Goal: Task Accomplishment & Management: Manage account settings

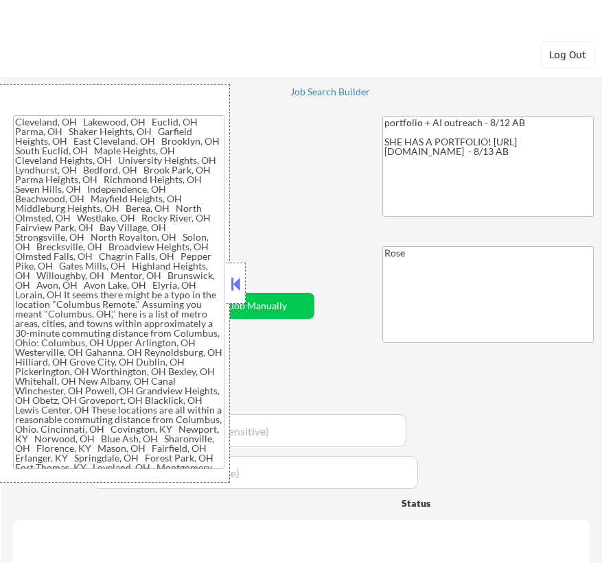
type textarea "Cleveland, OH Lakewood, OH Euclid, OH Parma, OH Shaker Heights, OH Garfield Hei…"
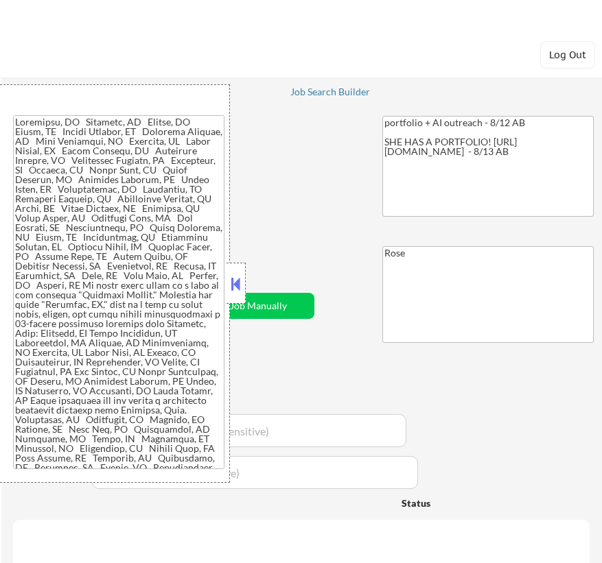
select select ""applied""
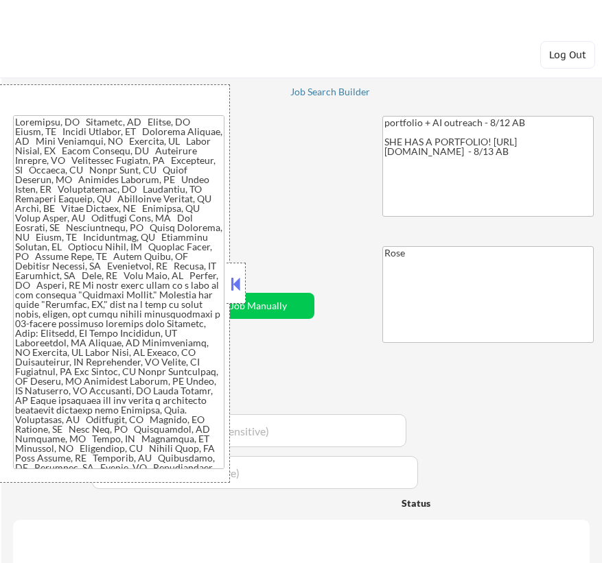
select select ""applied""
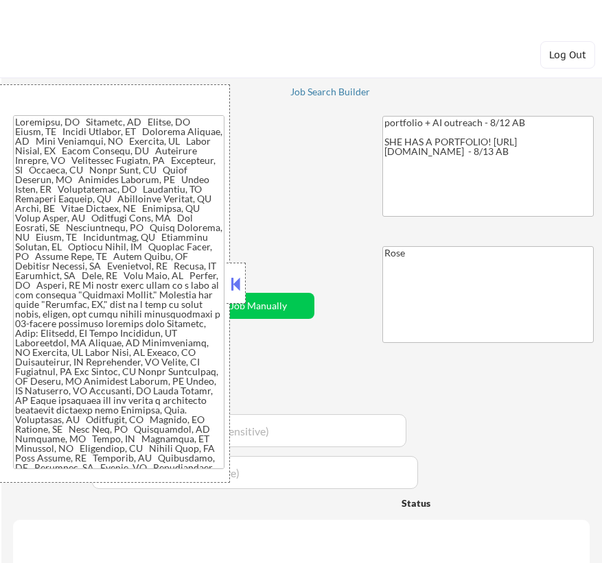
select select ""applied""
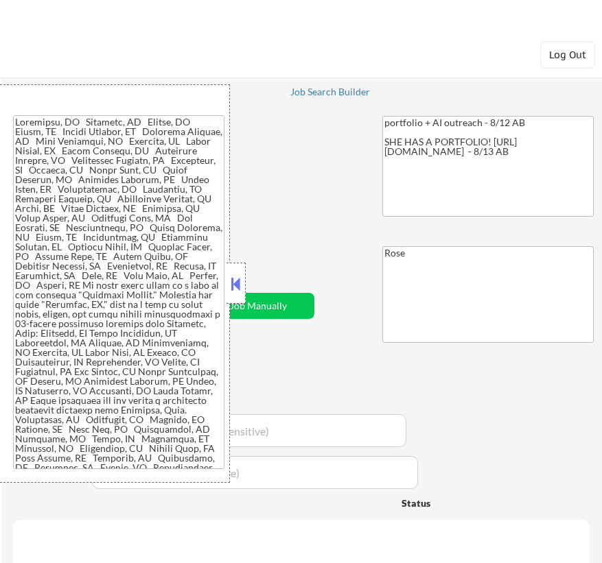
select select ""applied""
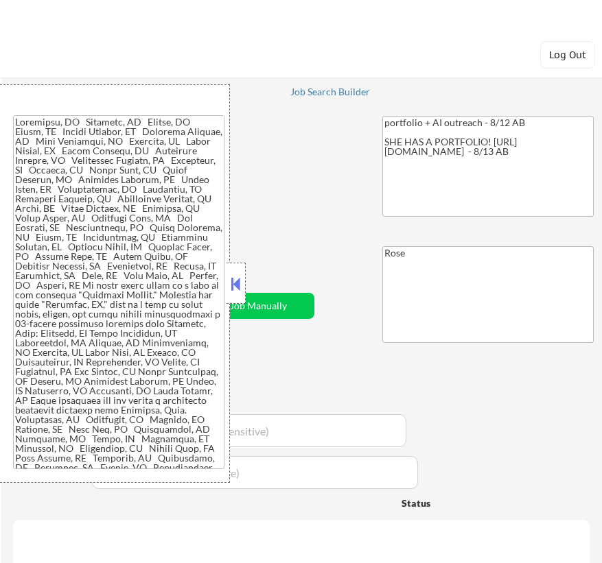
select select ""applied""
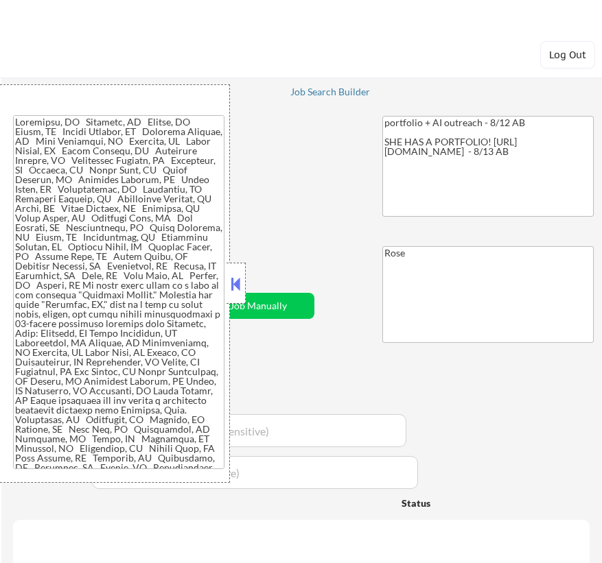
select select ""applied""
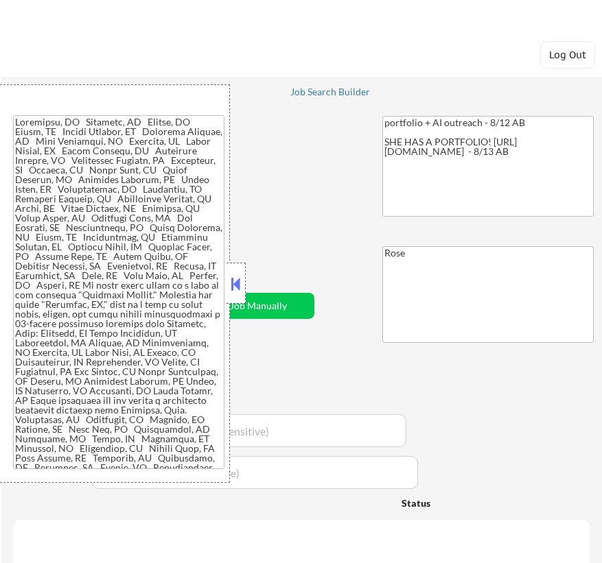
select select ""applied""
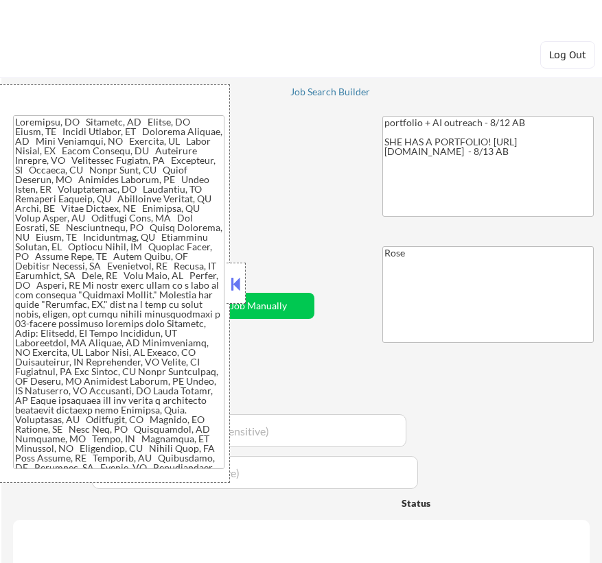
select select ""applied""
select select ""excluded""
select select ""excluded__expired_""
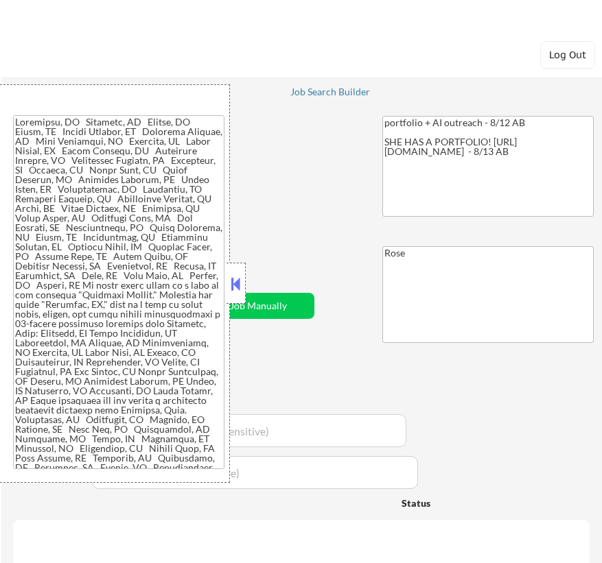
select select ""excluded__location_""
select select ""excluded__salary_""
select select ""excluded""
select select ""excluded__location_""
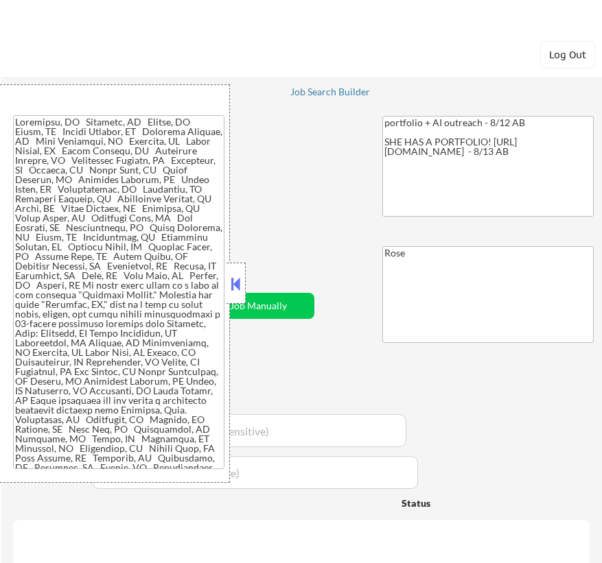
select select ""excluded__expired_""
select select ""excluded__bad_match_""
select select ""excluded__expired_""
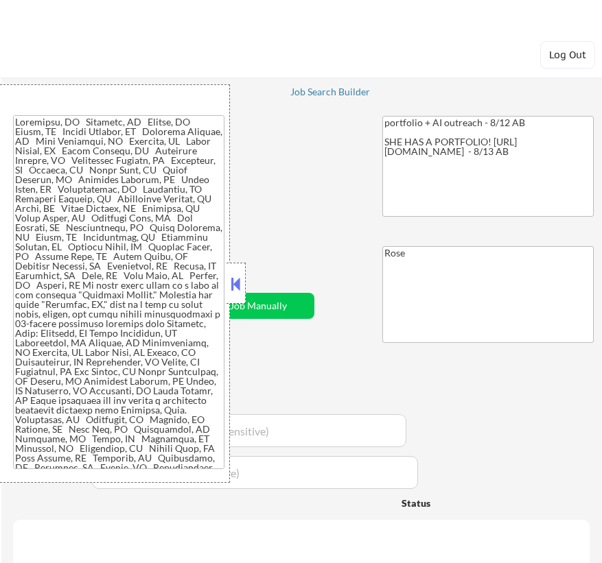
select select ""excluded__salary_""
select select ""excluded__expired_""
select select ""excluded""
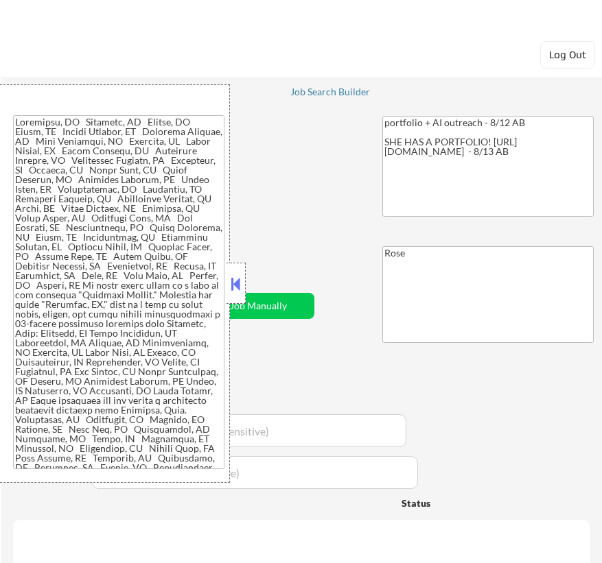
select select ""excluded__bad_match_""
select select ""excluded__expired_""
select select ""excluded__salary_""
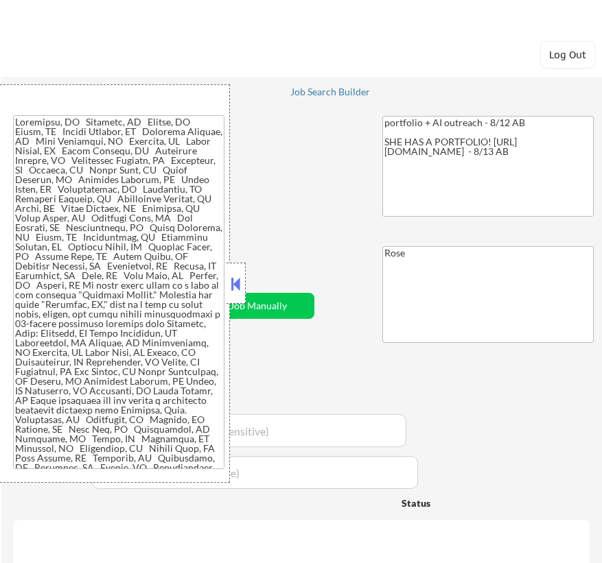
select select ""excluded__expired_""
select select ""excluded__bad_match_""
select select ""excluded""
select select ""excluded__location_""
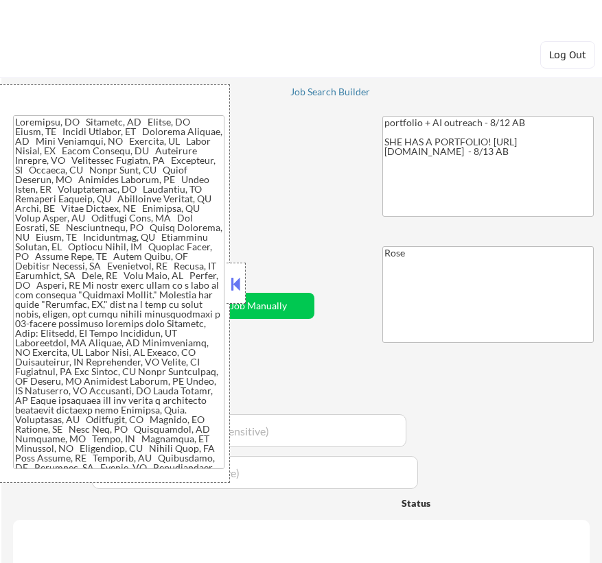
select select ""excluded__salary_""
select select ""excluded__location_""
select select ""excluded__expired_""
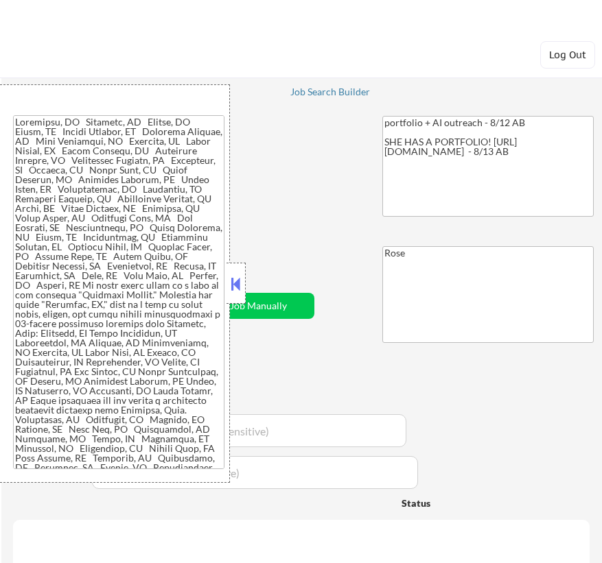
select select ""excluded__expired_""
select select ""excluded""
select select ""excluded__expired_""
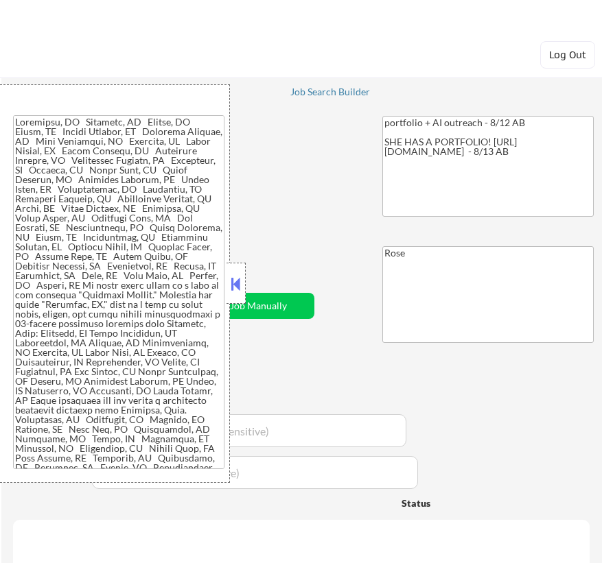
select select ""excluded__expired_""
select select ""excluded""
select select ""excluded__salary_""
select select ""excluded__expired_""
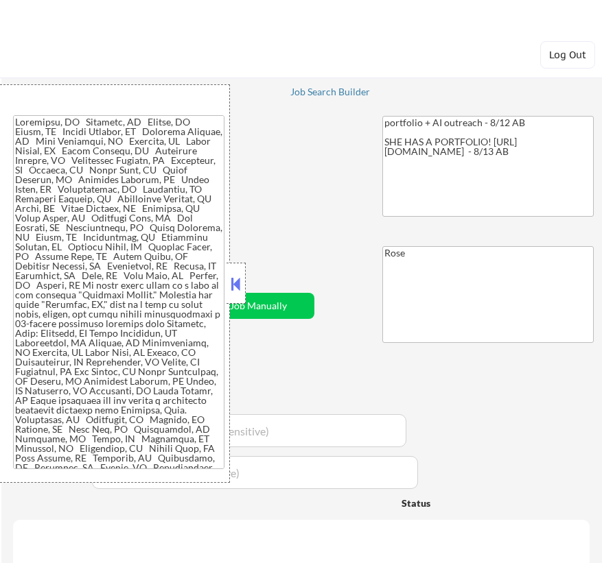
select select ""excluded__expired_""
select select ""excluded""
select select ""excluded__location_""
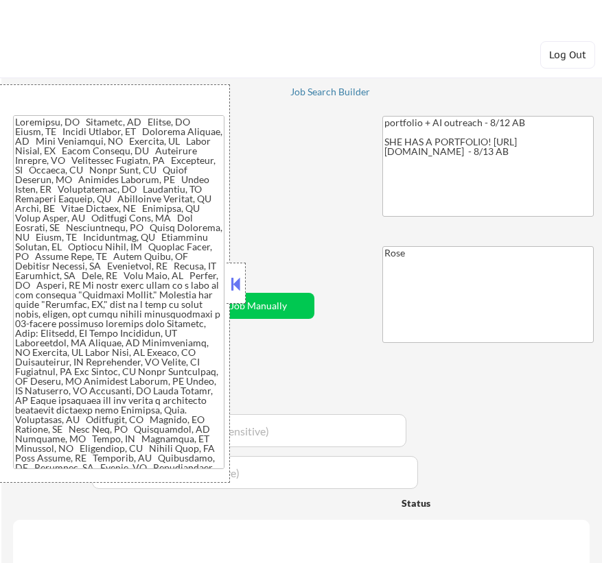
select select ""excluded__expired_""
select select ""excluded__bad_match_""
select select ""excluded""
select select ""excluded__location_""
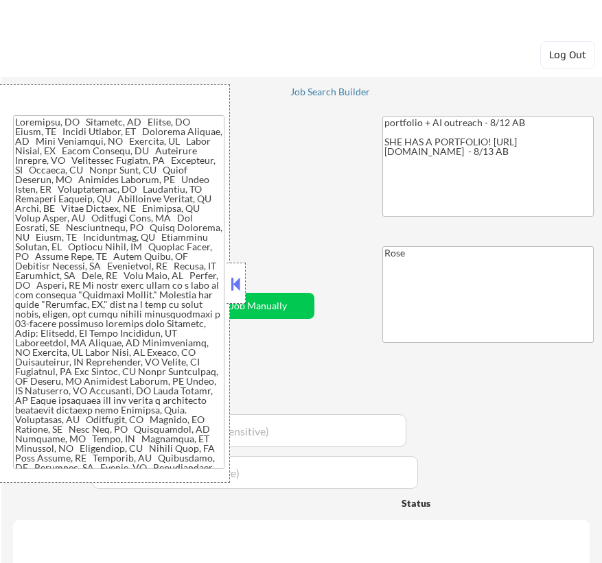
select select ""excluded__salary_""
select select ""excluded""
select select ""excluded__bad_match_""
select select ""excluded""
select select ""excluded__expired_""
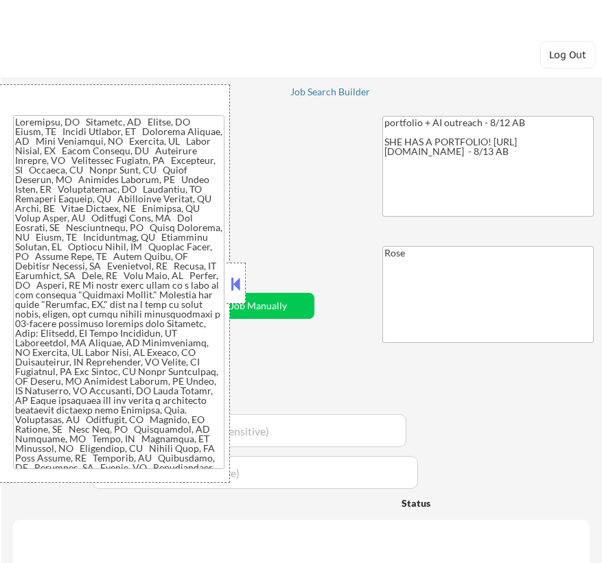
select select ""excluded__bad_match_""
select select ""excluded""
select select ""excluded__bad_match_""
select select ""excluded""
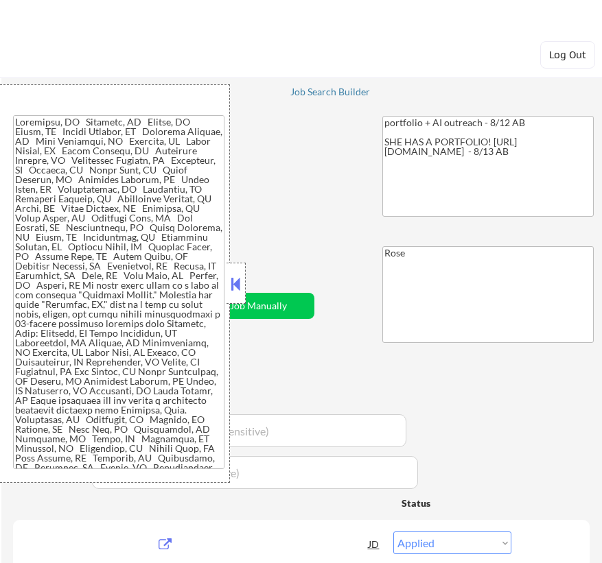
select select ""pending""
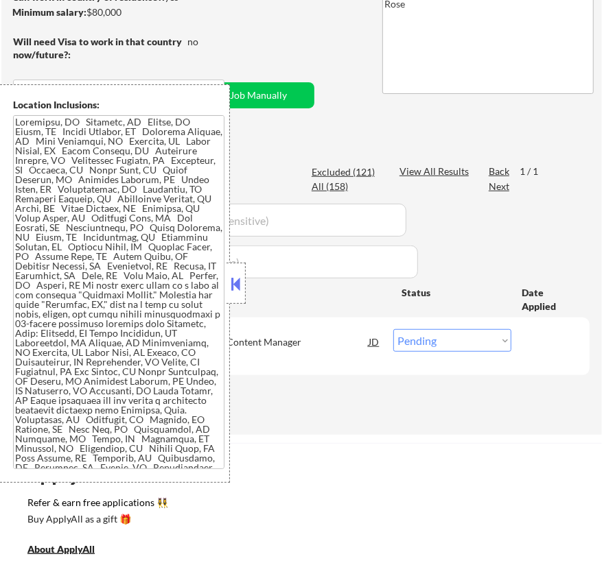
scroll to position [249, 0]
click at [240, 283] on button at bounding box center [236, 284] width 15 height 21
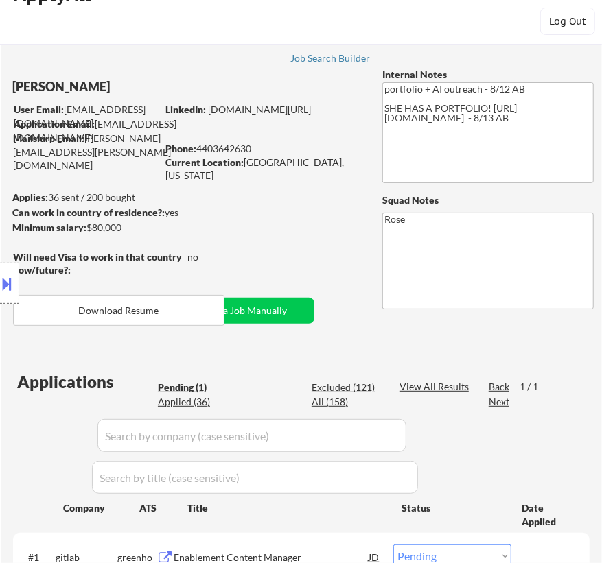
scroll to position [62, 0]
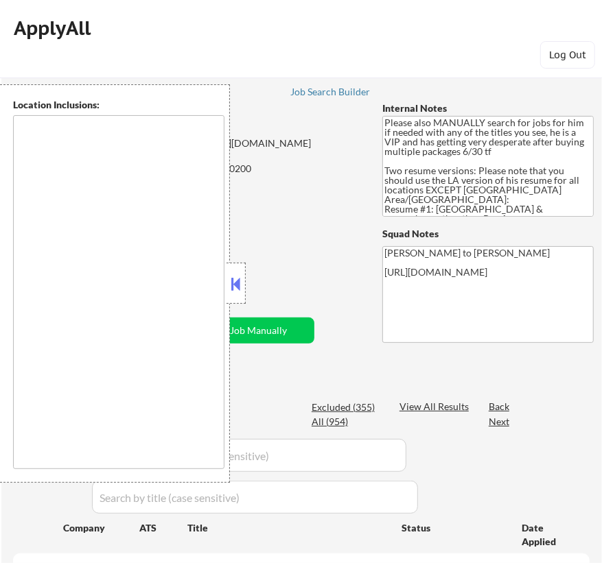
select select ""pending""
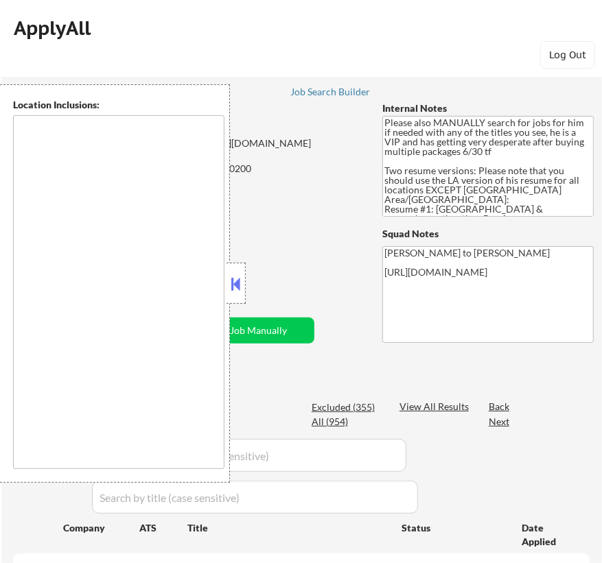
select select ""pending""
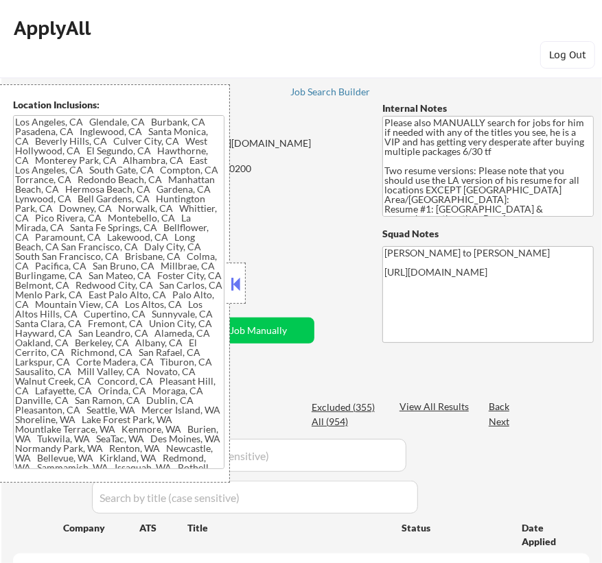
type textarea "Los Angeles, CA Glendale, CA Burbank, CA Pasadena, CA Inglewood, CA Santa Monic…"
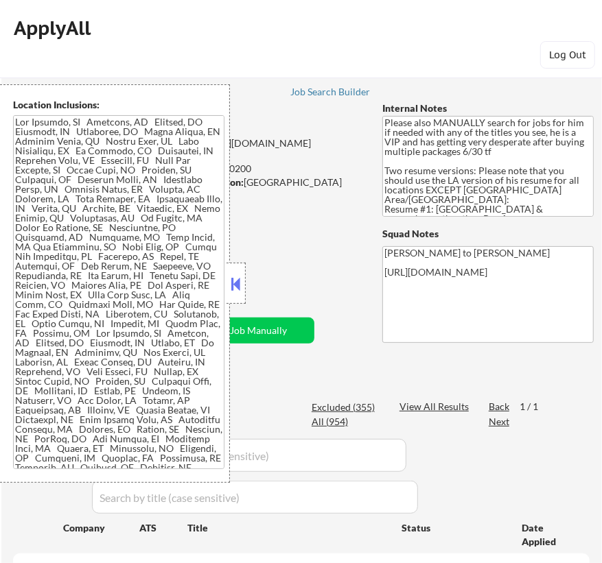
click at [237, 280] on button at bounding box center [236, 284] width 15 height 21
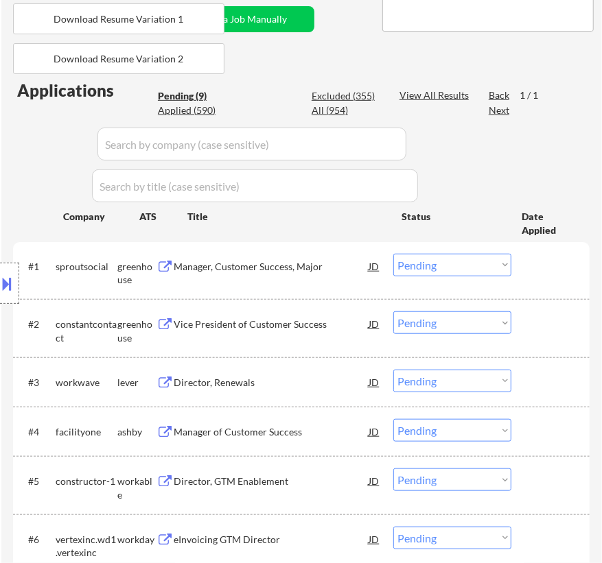
scroll to position [249, 0]
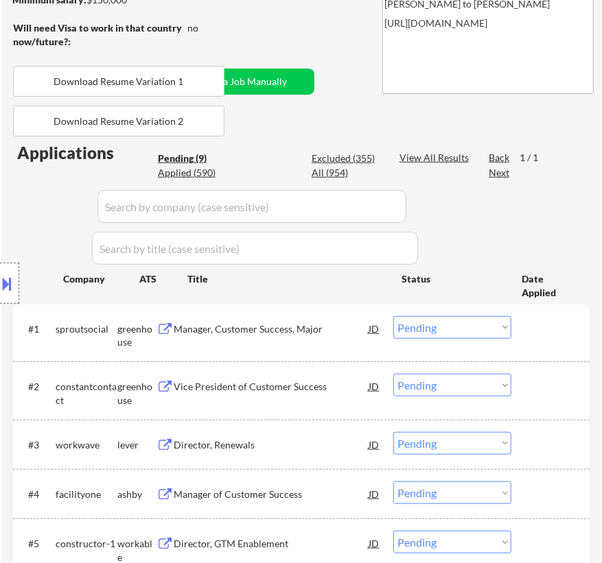
click at [325, 340] on div "Manager, Customer Success, Major" at bounding box center [271, 328] width 195 height 25
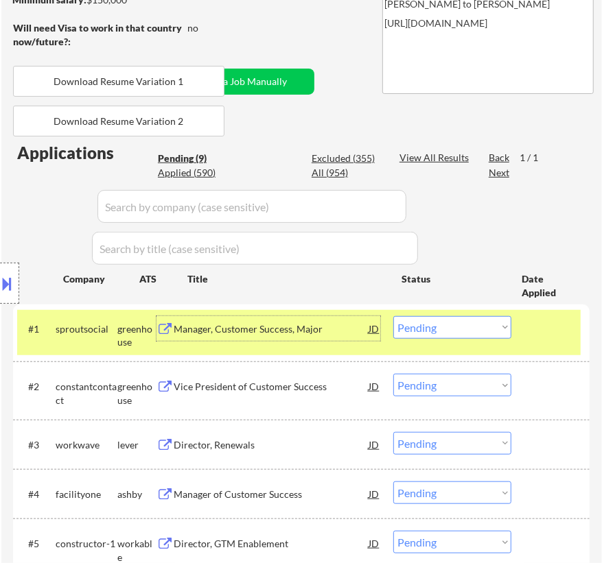
click at [460, 325] on select "Choose an option... Pending Applied Excluded (Questions) Excluded (Expired) Exc…" at bounding box center [452, 327] width 118 height 23
click at [393, 316] on select "Choose an option... Pending Applied Excluded (Questions) Excluded (Expired) Exc…" at bounding box center [452, 327] width 118 height 23
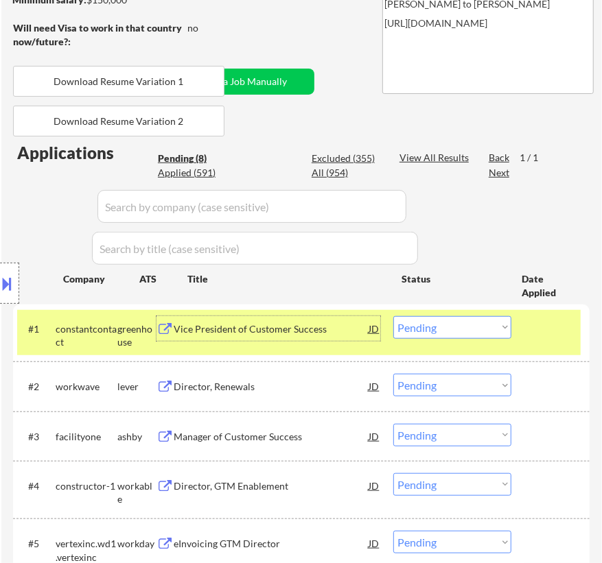
click at [345, 327] on div "Vice President of Customer Success" at bounding box center [271, 330] width 195 height 14
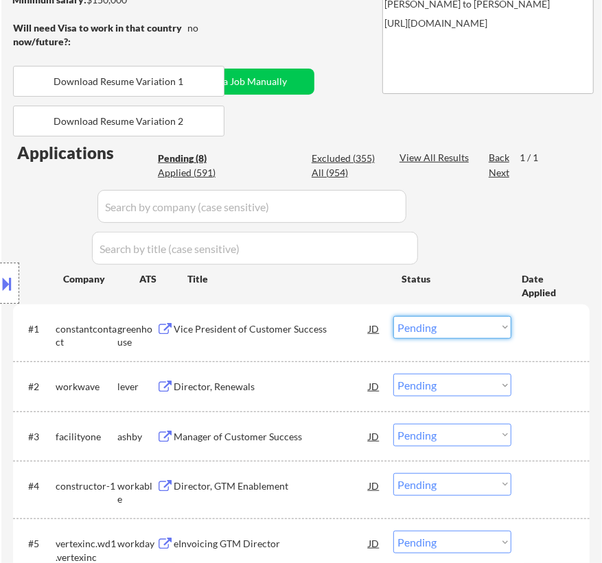
click at [449, 324] on select "Choose an option... Pending Applied Excluded (Questions) Excluded (Expired) Exc…" at bounding box center [452, 327] width 118 height 23
click at [393, 316] on select "Choose an option... Pending Applied Excluded (Questions) Excluded (Expired) Exc…" at bounding box center [452, 327] width 118 height 23
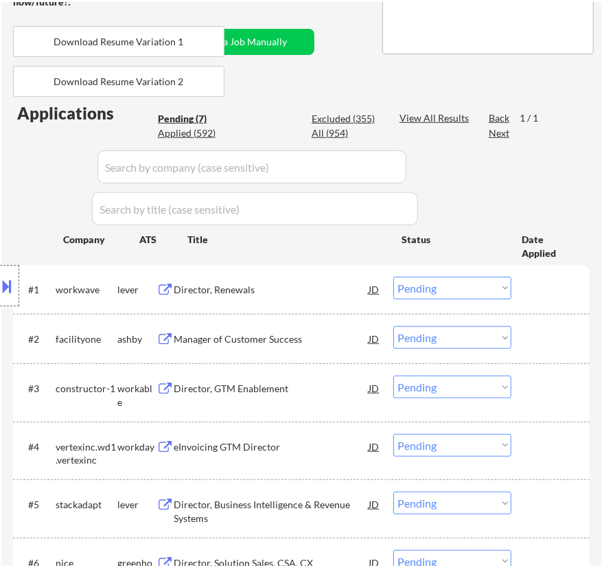
scroll to position [312, 0]
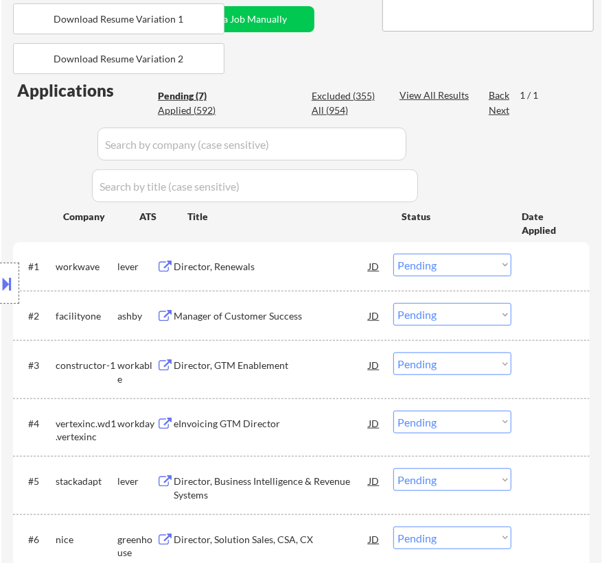
click at [351, 282] on div "#1 workwave lever Director, Renewals JD Choose an option... Pending Applied Exc…" at bounding box center [298, 266] width 563 height 37
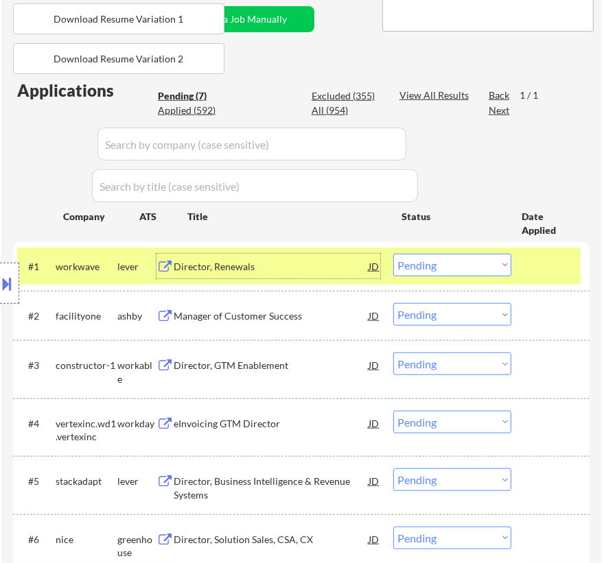
click at [348, 270] on div "Director, Renewals" at bounding box center [271, 267] width 195 height 14
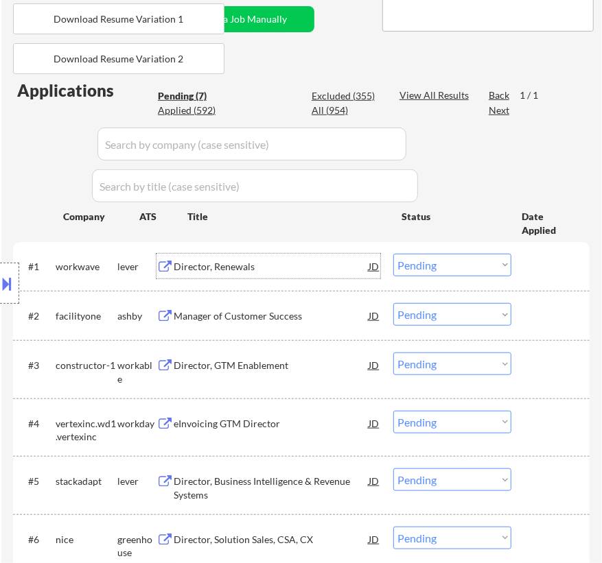
click at [450, 267] on select "Choose an option... Pending Applied Excluded (Questions) Excluded (Expired) Exc…" at bounding box center [452, 265] width 118 height 23
click at [393, 254] on select "Choose an option... Pending Applied Excluded (Questions) Excluded (Expired) Exc…" at bounding box center [452, 265] width 118 height 23
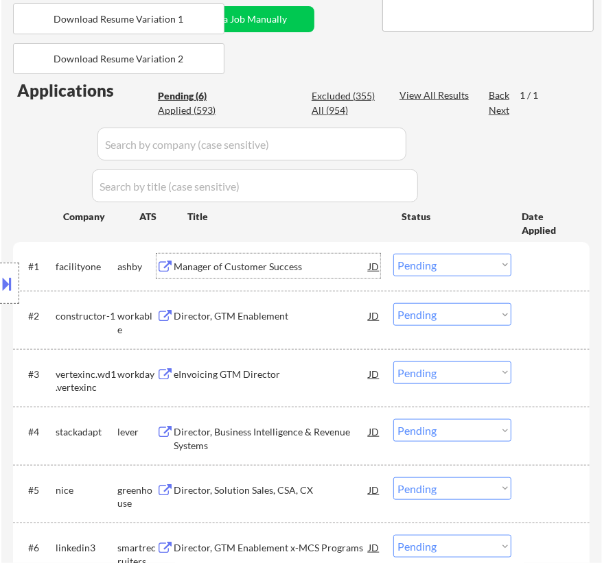
click at [303, 266] on div "Manager of Customer Success" at bounding box center [271, 267] width 195 height 14
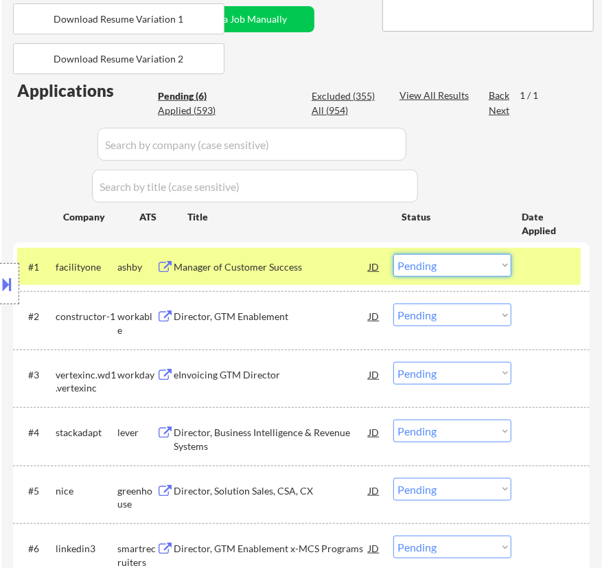
click at [475, 268] on select "Choose an option... Pending Applied Excluded (Questions) Excluded (Expired) Exc…" at bounding box center [452, 265] width 118 height 23
click at [393, 254] on select "Choose an option... Pending Applied Excluded (Questions) Excluded (Expired) Exc…" at bounding box center [452, 265] width 118 height 23
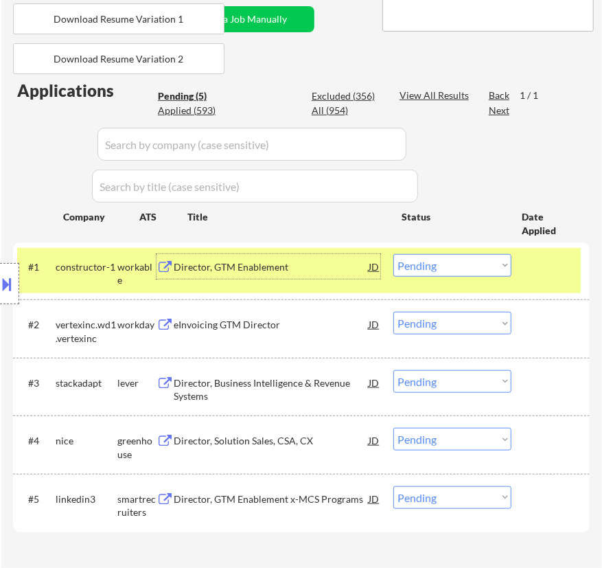
click at [353, 266] on div "Director, GTM Enablement" at bounding box center [271, 267] width 195 height 14
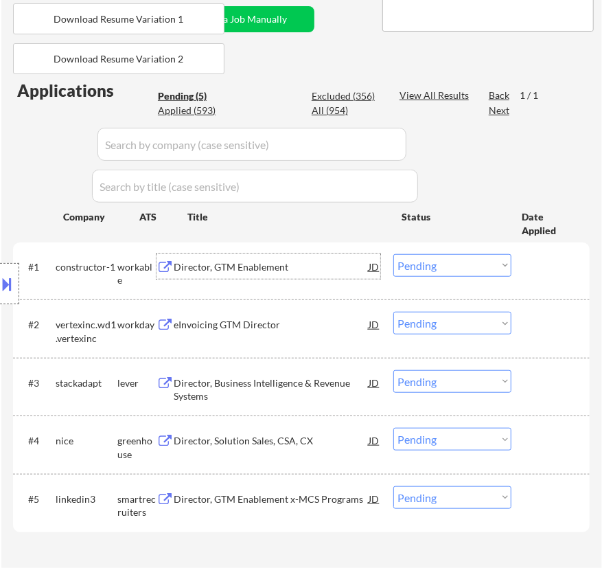
click at [458, 261] on select "Choose an option... Pending Applied Excluded (Questions) Excluded (Expired) Exc…" at bounding box center [452, 265] width 118 height 23
click at [393, 254] on select "Choose an option... Pending Applied Excluded (Questions) Excluded (Expired) Exc…" at bounding box center [452, 265] width 118 height 23
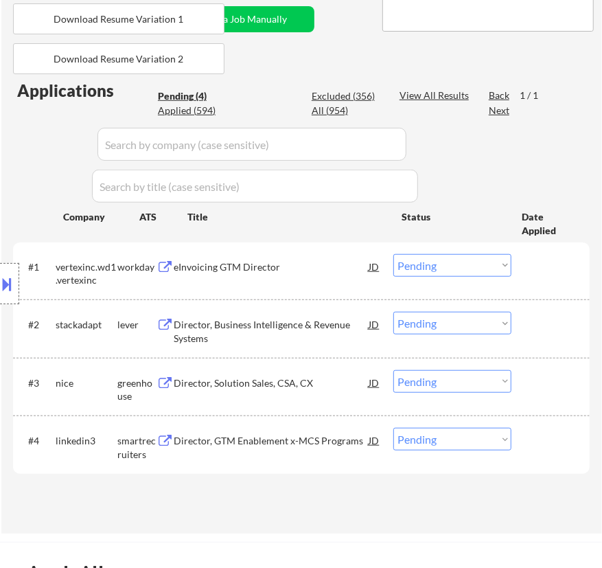
click at [354, 270] on div "eInvoicing GTM Director" at bounding box center [271, 267] width 195 height 14
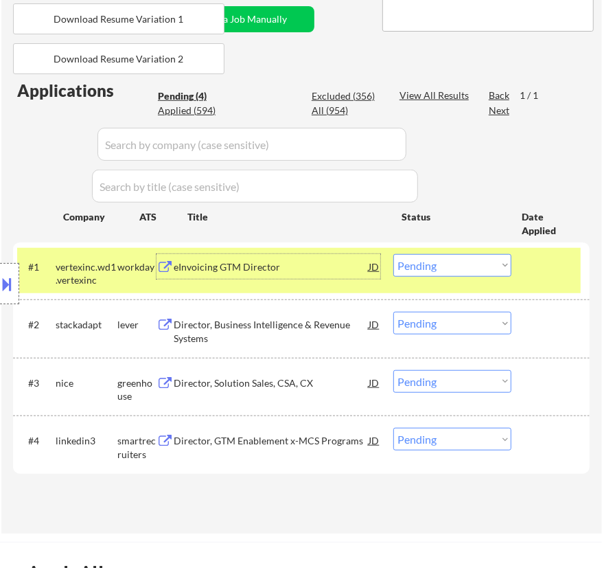
click at [453, 264] on select "Choose an option... Pending Applied Excluded (Questions) Excluded (Expired) Exc…" at bounding box center [452, 265] width 118 height 23
click at [393, 254] on select "Choose an option... Pending Applied Excluded (Questions) Excluded (Expired) Exc…" at bounding box center [452, 265] width 118 height 23
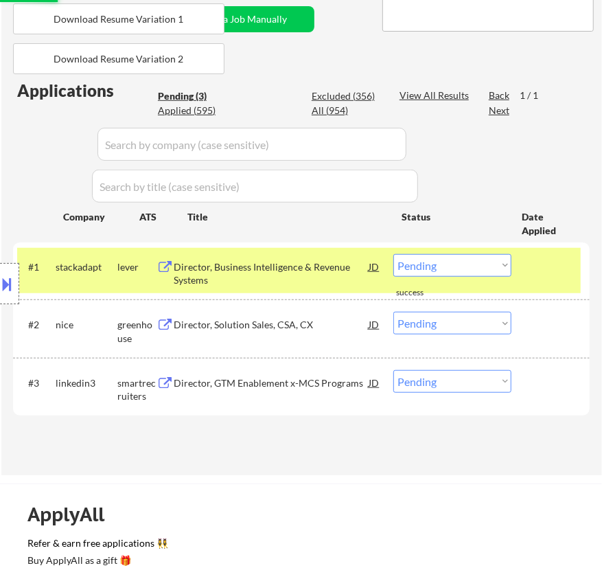
click at [336, 271] on div "Director, Business Intelligence & Revenue Systems" at bounding box center [271, 273] width 195 height 27
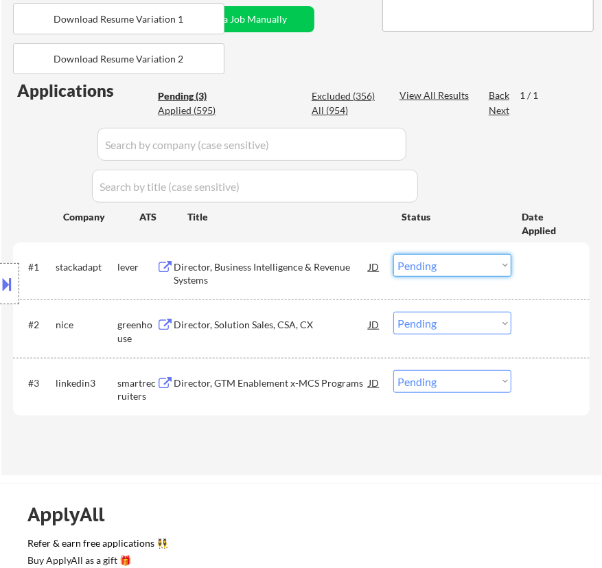
click at [455, 263] on select "Choose an option... Pending Applied Excluded (Questions) Excluded (Expired) Exc…" at bounding box center [452, 265] width 118 height 23
click at [393, 254] on select "Choose an option... Pending Applied Excluded (Questions) Excluded (Expired) Exc…" at bounding box center [452, 265] width 118 height 23
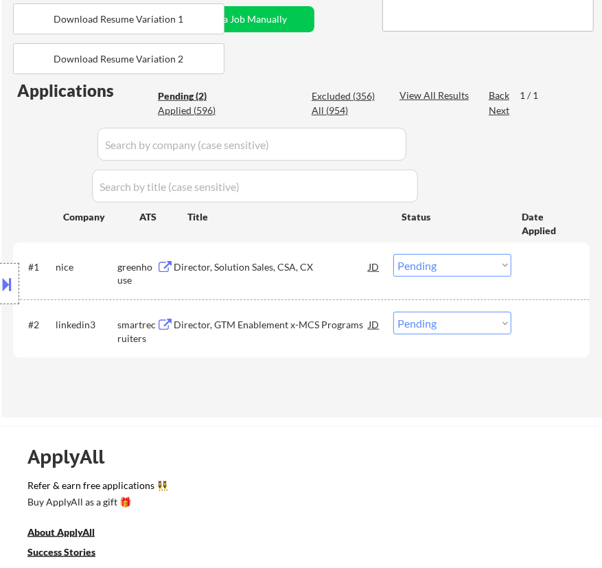
click at [329, 262] on div "Director, Solution Sales, CSA, CX" at bounding box center [271, 267] width 195 height 14
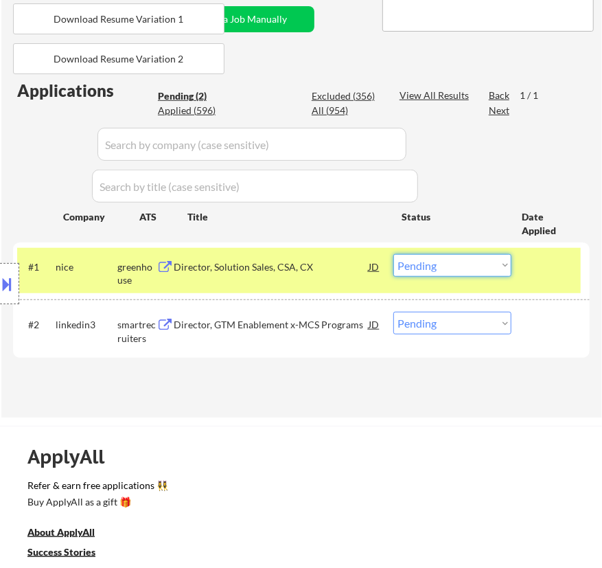
click at [461, 270] on select "Choose an option... Pending Applied Excluded (Questions) Excluded (Expired) Exc…" at bounding box center [452, 265] width 118 height 23
click at [393, 254] on select "Choose an option... Pending Applied Excluded (Questions) Excluded (Expired) Exc…" at bounding box center [452, 265] width 118 height 23
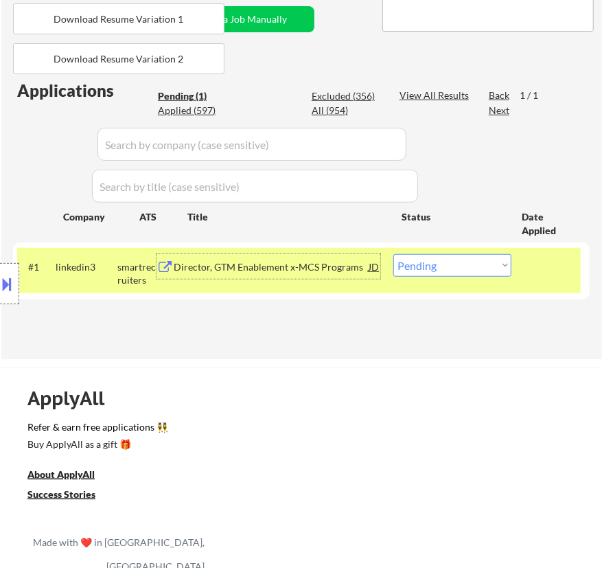
click at [349, 266] on div "Director, GTM Enablement x-MCS Programs" at bounding box center [271, 267] width 195 height 14
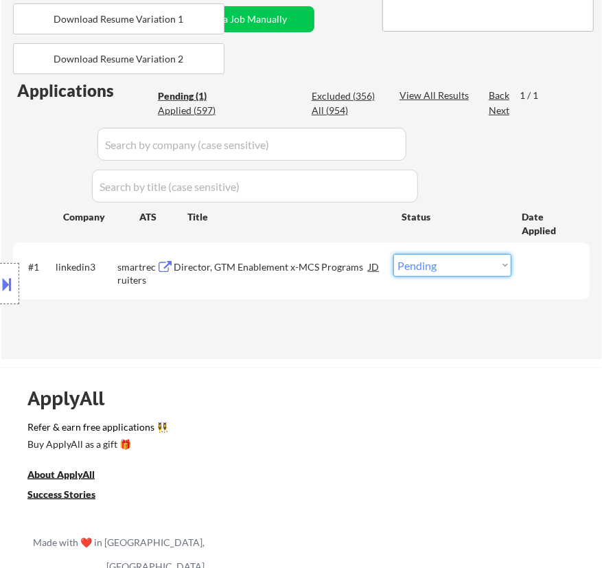
click at [465, 263] on select "Choose an option... Pending Applied Excluded (Questions) Excluded (Expired) Exc…" at bounding box center [452, 265] width 118 height 23
select select ""excluded__bad_match_""
click at [393, 254] on select "Choose an option... Pending Applied Excluded (Questions) Excluded (Expired) Exc…" at bounding box center [452, 265] width 118 height 23
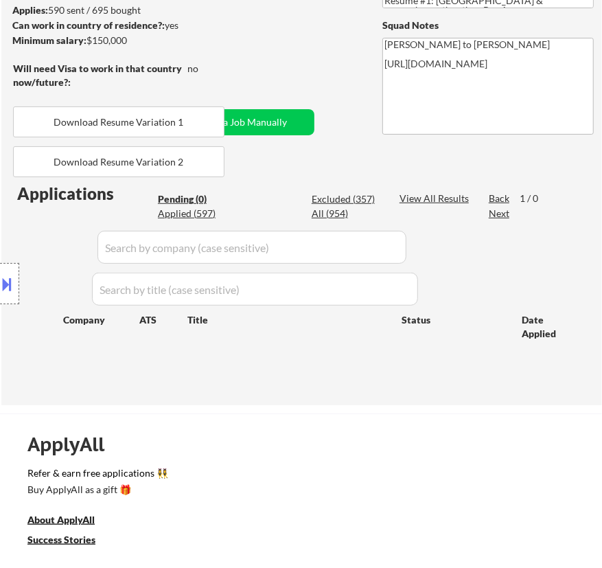
scroll to position [187, 0]
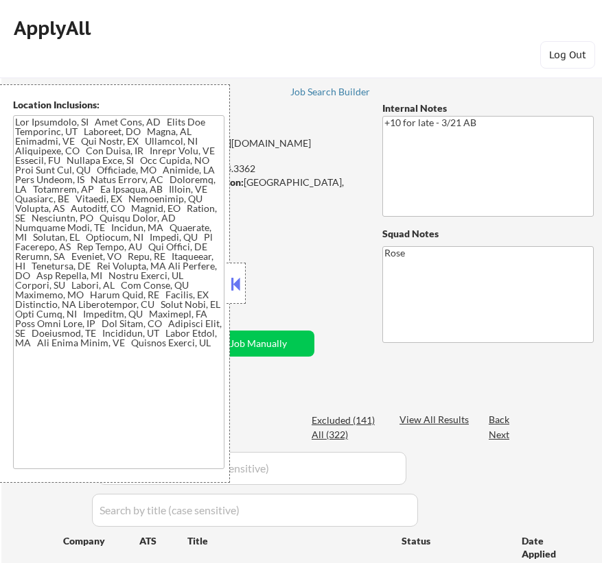
select select ""pending""
click at [241, 288] on button at bounding box center [236, 284] width 15 height 21
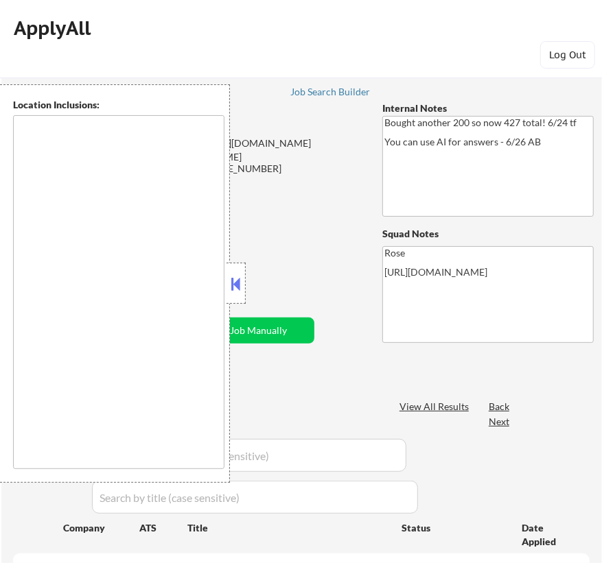
type textarea "San Francisco, CA Daly City, CA South San Francisco, CA Brisbane, CA Colma, CA …"
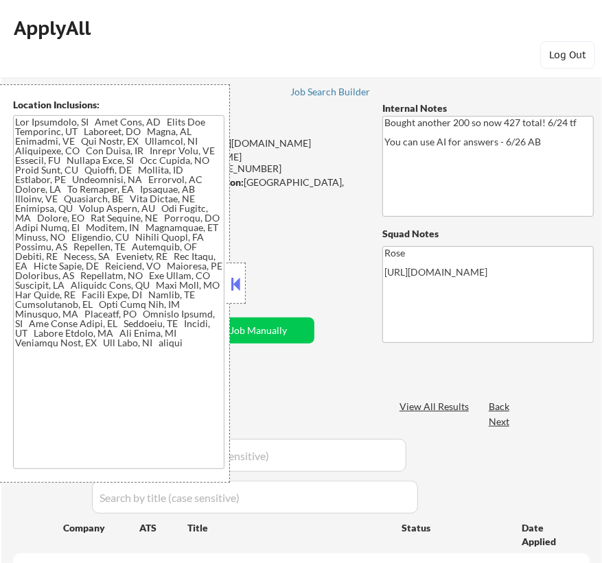
select select ""pending""
click at [229, 279] on button at bounding box center [236, 284] width 15 height 21
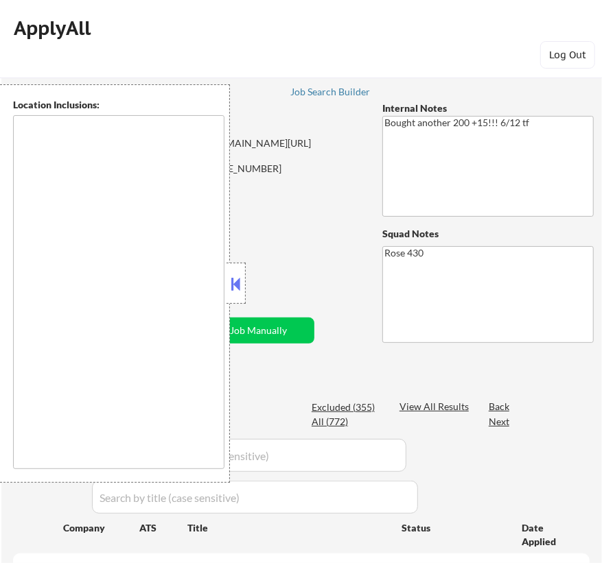
select select ""pending""
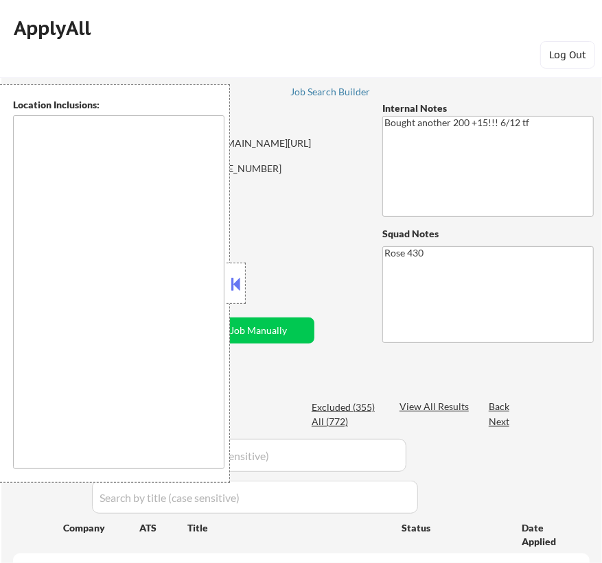
select select ""pending""
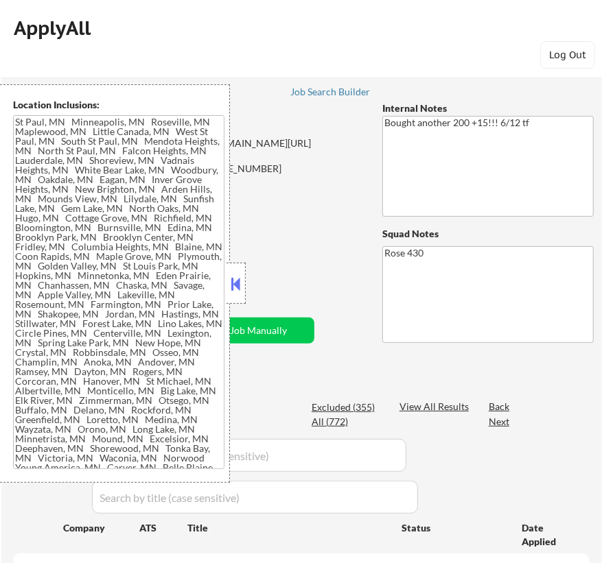
type textarea "[GEOGRAPHIC_DATA][PERSON_NAME], [GEOGRAPHIC_DATA] [GEOGRAPHIC_DATA], [GEOGRAPHI…"
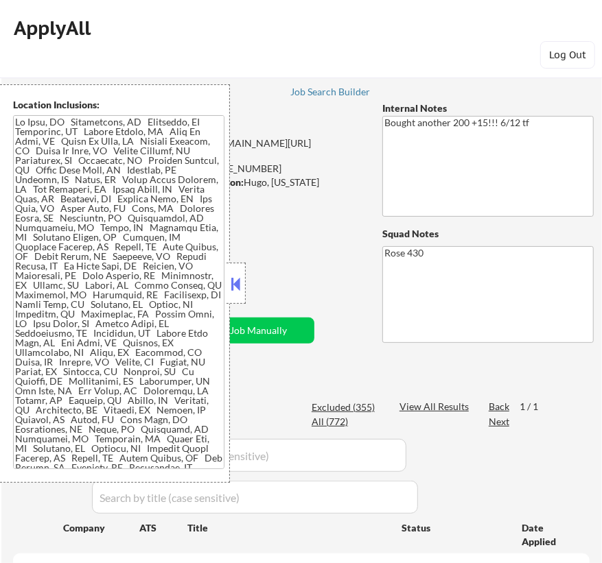
click at [240, 283] on button at bounding box center [236, 284] width 15 height 21
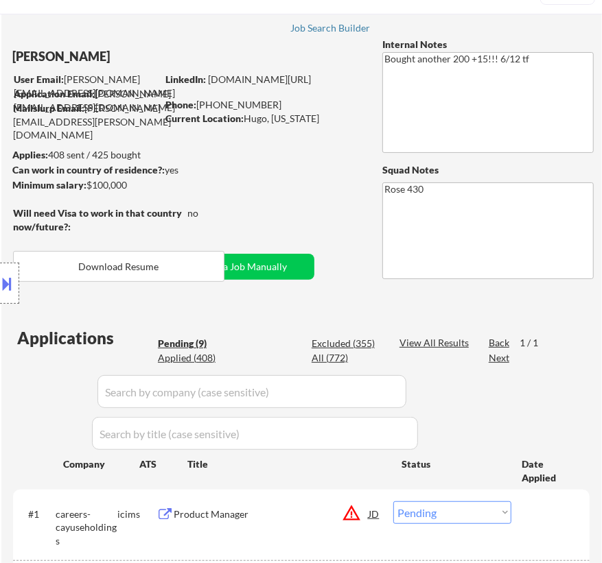
scroll to position [62, 0]
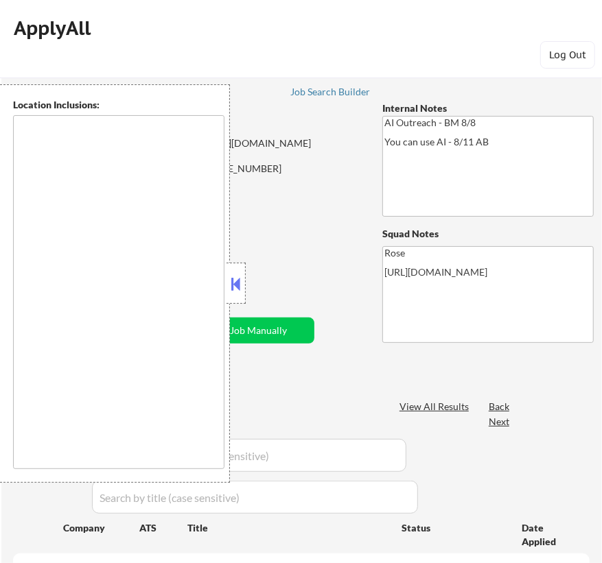
select select ""pending""
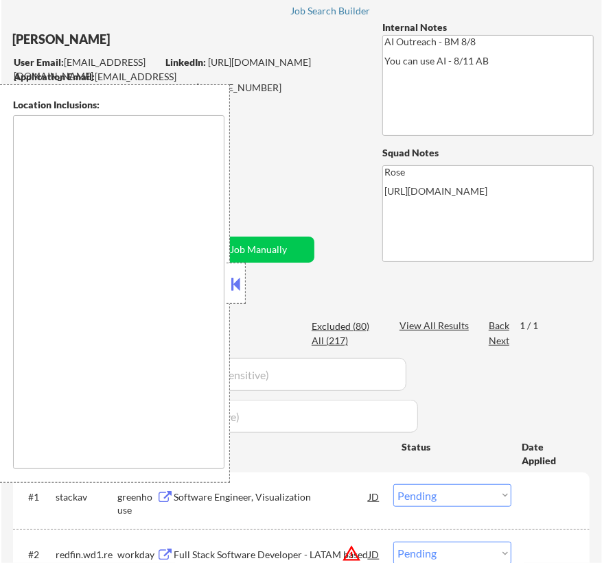
type textarea "[GEOGRAPHIC_DATA], [GEOGRAPHIC_DATA] [GEOGRAPHIC_DATA], [GEOGRAPHIC_DATA] [GEOG…"
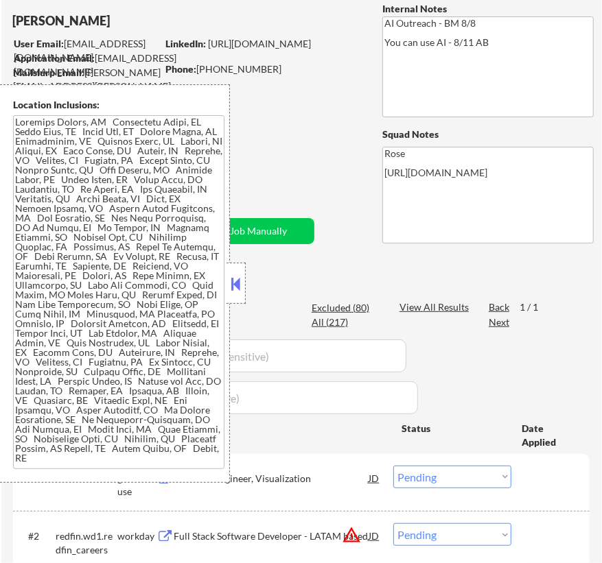
scroll to position [124, 0]
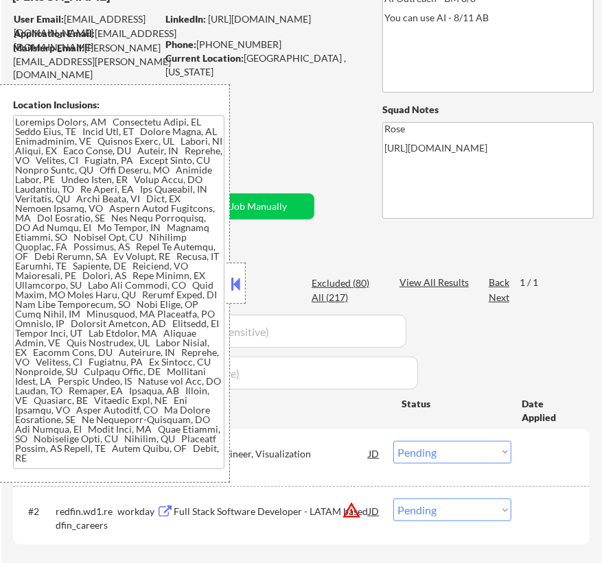
click at [238, 288] on button at bounding box center [236, 284] width 15 height 21
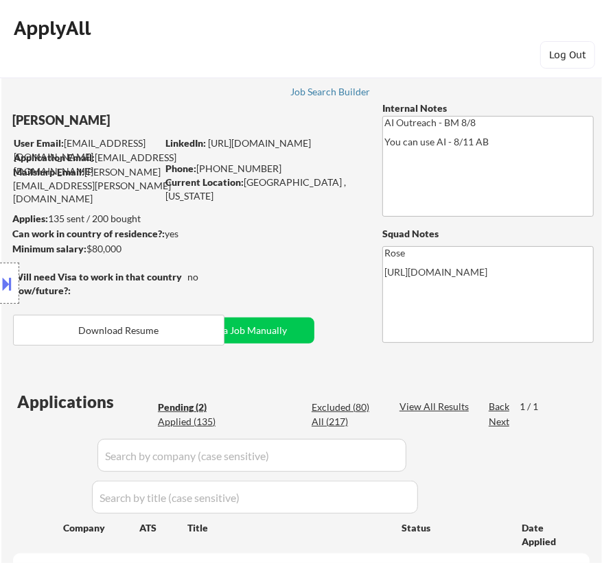
scroll to position [0, 0]
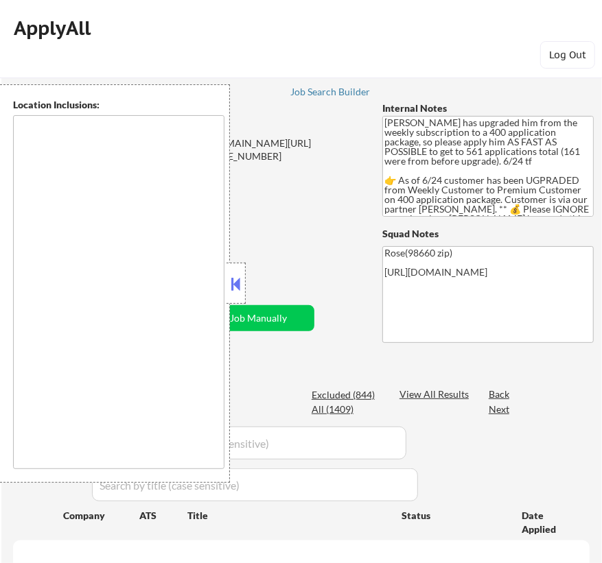
type textarea "[GEOGRAPHIC_DATA], OR [GEOGRAPHIC_DATA], [GEOGRAPHIC_DATA] [GEOGRAPHIC_DATA], […"
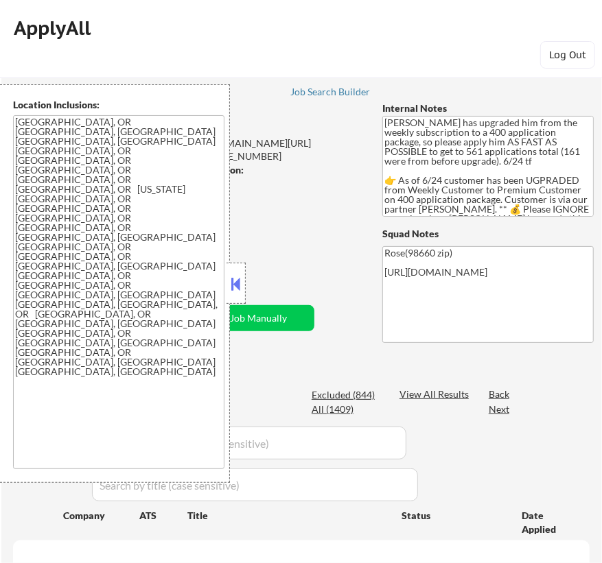
click at [240, 285] on button at bounding box center [236, 284] width 15 height 21
select select ""pending""
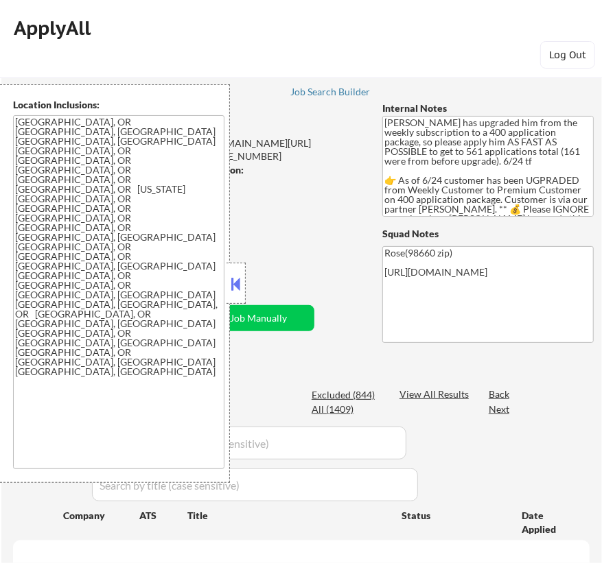
select select ""pending""
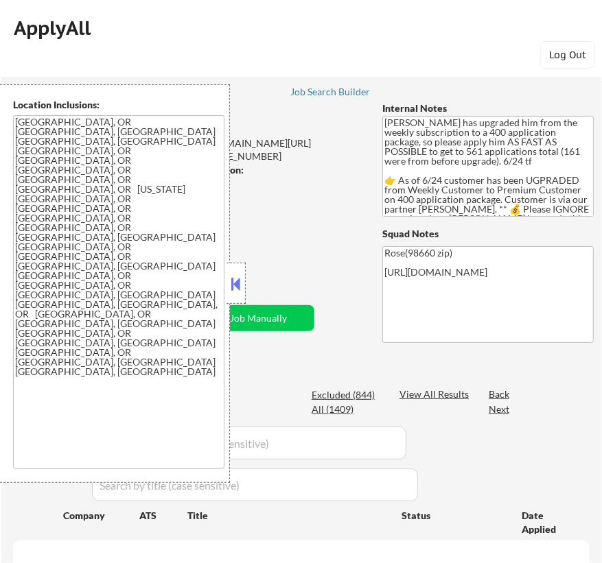
select select ""pending""
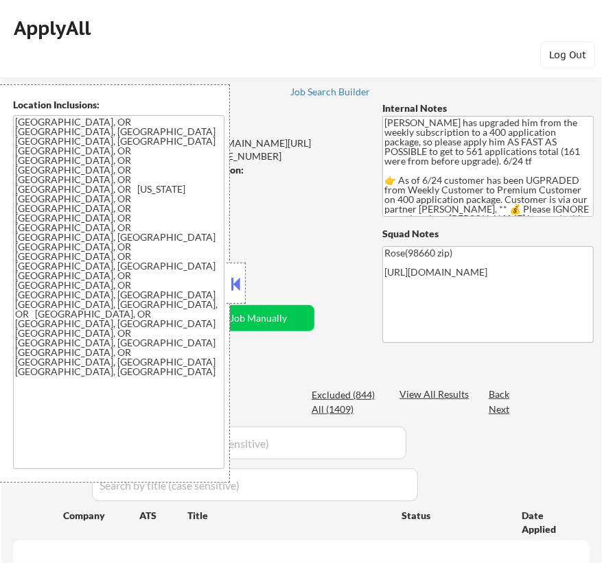
select select ""pending""
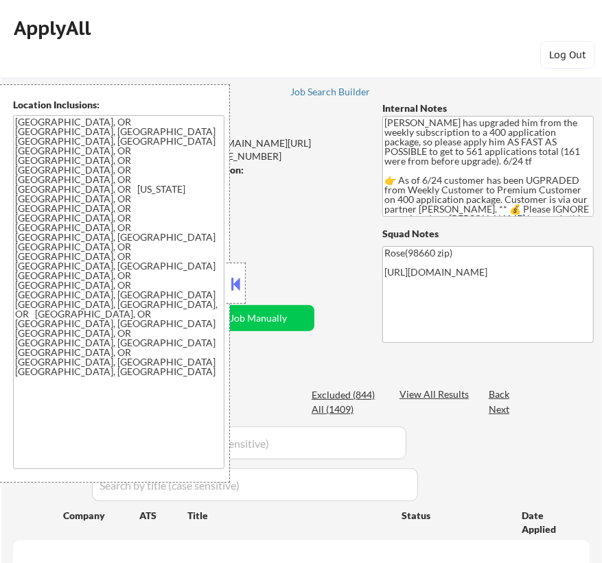
select select ""pending""
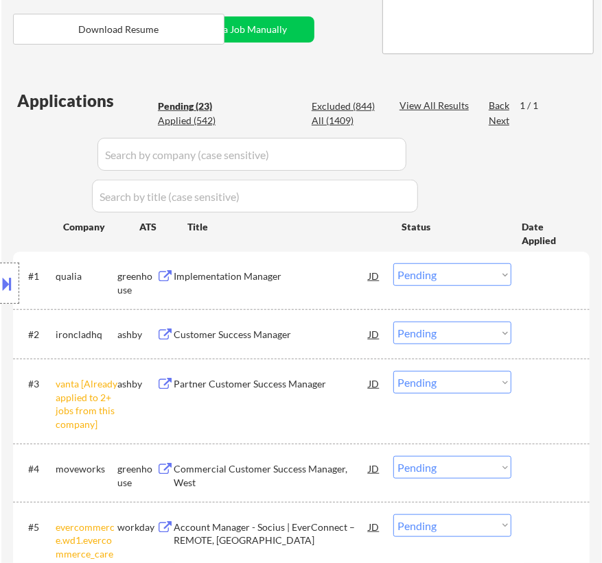
scroll to position [312, 0]
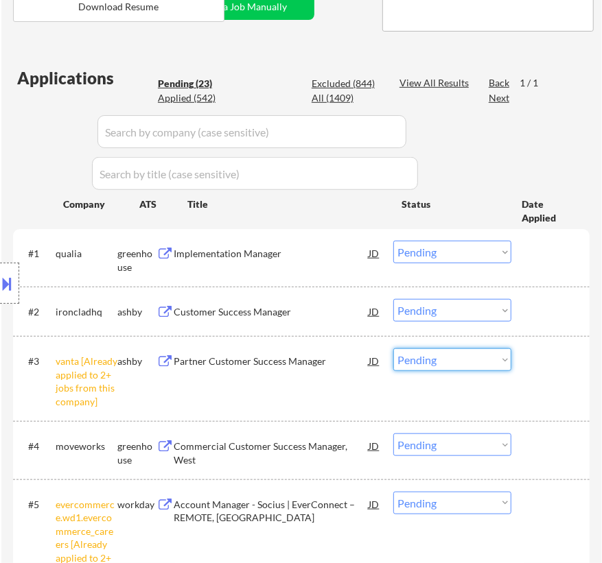
click at [501, 360] on select "Choose an option... Pending Applied Excluded (Questions) Excluded (Expired) Exc…" at bounding box center [452, 360] width 118 height 23
click at [393, 349] on select "Choose an option... Pending Applied Excluded (Questions) Excluded (Expired) Exc…" at bounding box center [452, 360] width 118 height 23
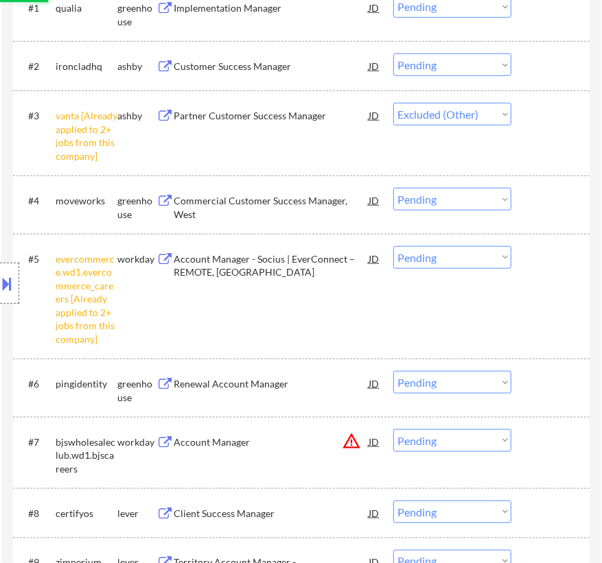
scroll to position [561, 0]
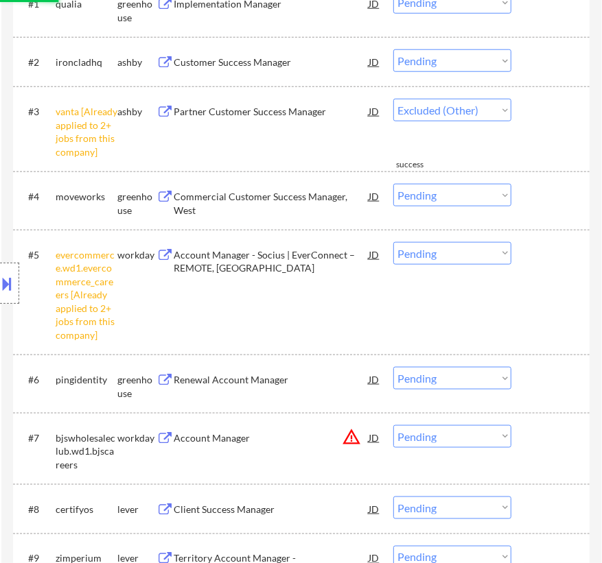
select select ""pending""
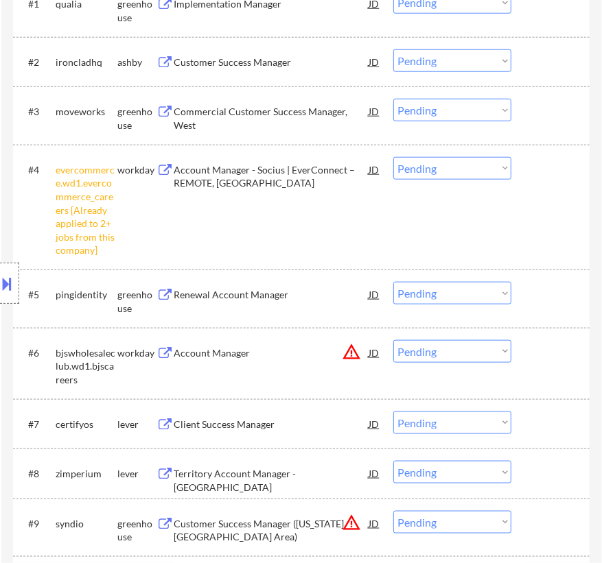
click at [488, 172] on select "Choose an option... Pending Applied Excluded (Questions) Excluded (Expired) Exc…" at bounding box center [452, 168] width 118 height 23
click at [393, 157] on select "Choose an option... Pending Applied Excluded (Questions) Excluded (Expired) Exc…" at bounding box center [452, 168] width 118 height 23
select select ""pending""
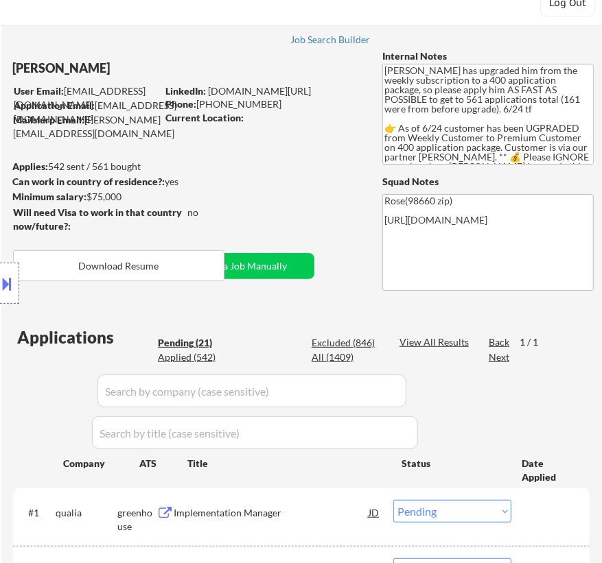
scroll to position [124, 0]
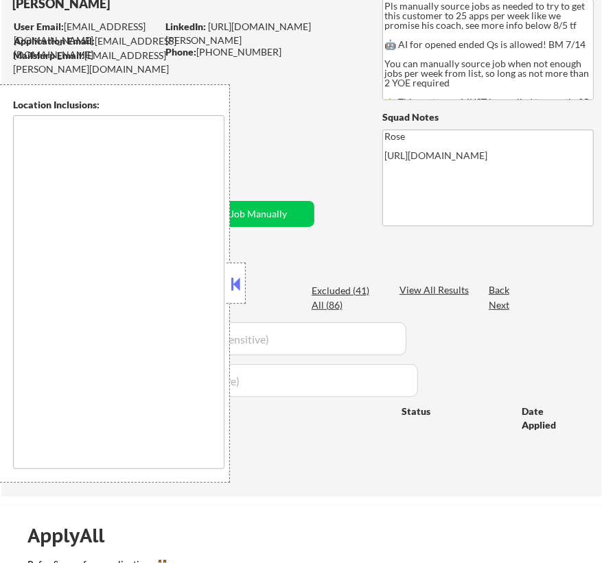
type textarea "Here is a list of metro areas, cities, and towns within approximately a 30-minu…"
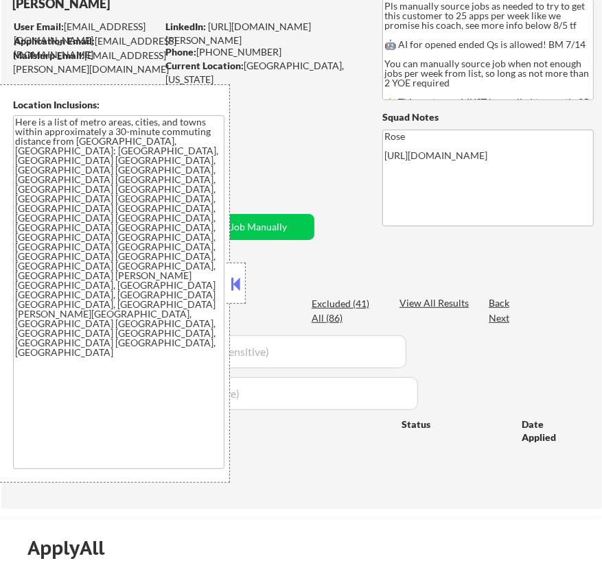
scroll to position [124, 0]
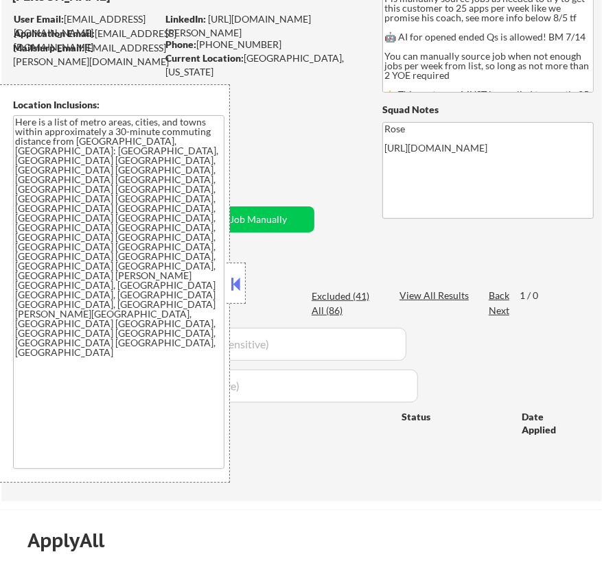
click at [240, 287] on button at bounding box center [236, 284] width 15 height 21
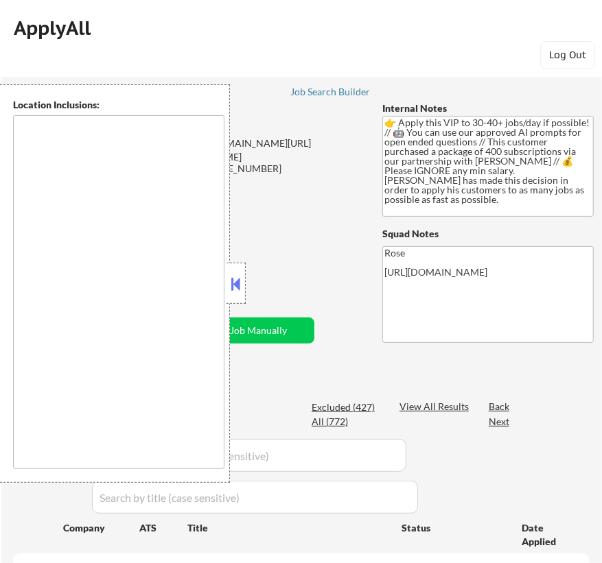
select select ""pending""
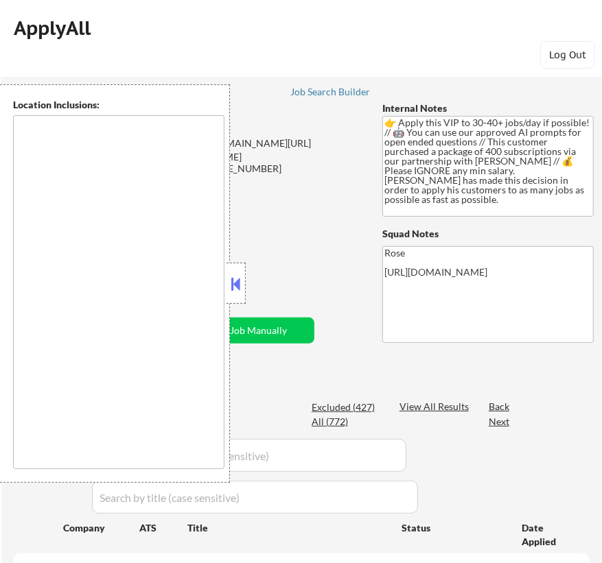
select select ""pending""
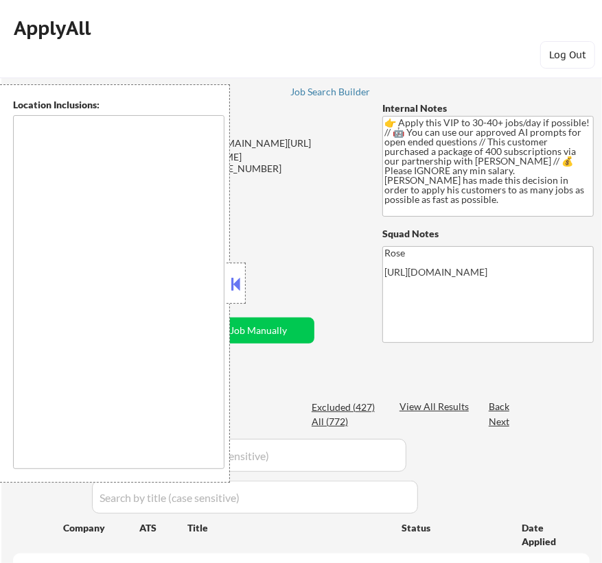
select select ""pending""
type textarea "remote"
click at [242, 284] on button at bounding box center [236, 284] width 15 height 21
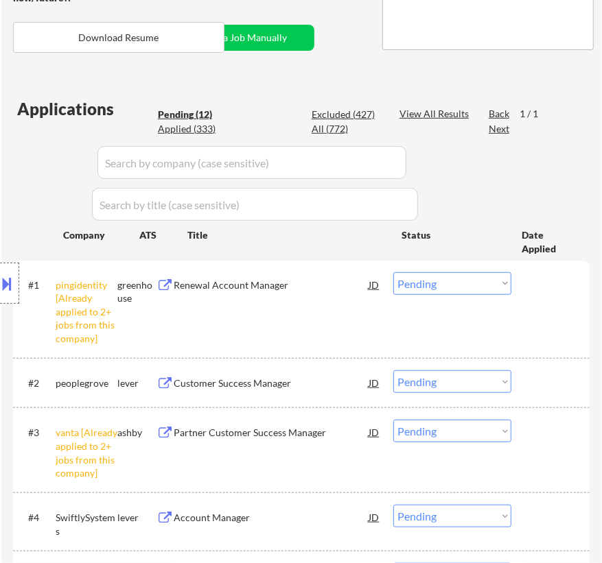
scroll to position [312, 0]
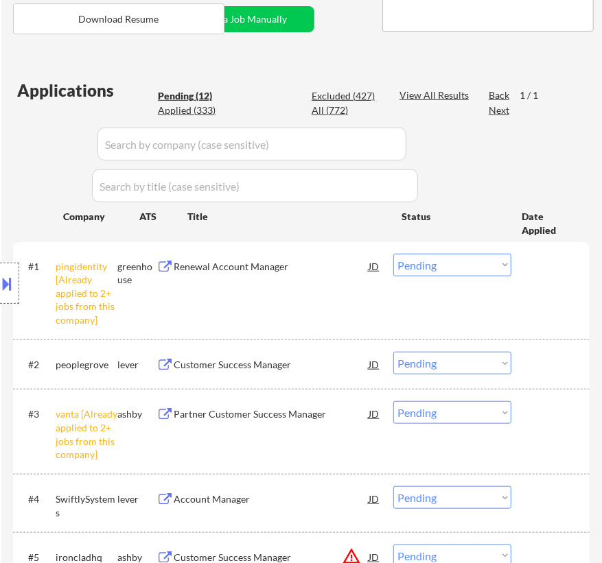
click at [491, 264] on select "Choose an option... Pending Applied Excluded (Questions) Excluded (Expired) Exc…" at bounding box center [452, 265] width 118 height 23
click at [393, 254] on select "Choose an option... Pending Applied Excluded (Questions) Excluded (Expired) Exc…" at bounding box center [452, 265] width 118 height 23
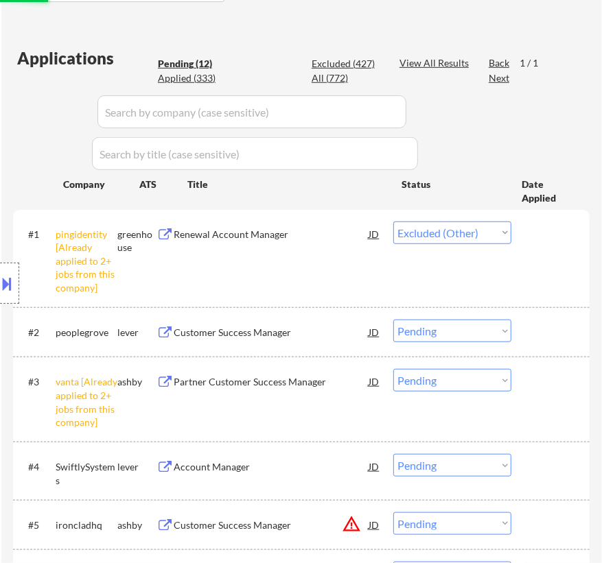
scroll to position [374, 0]
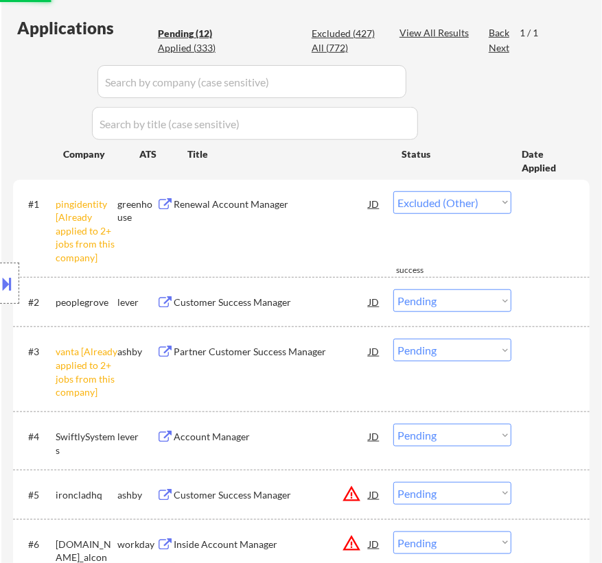
select select ""pending""
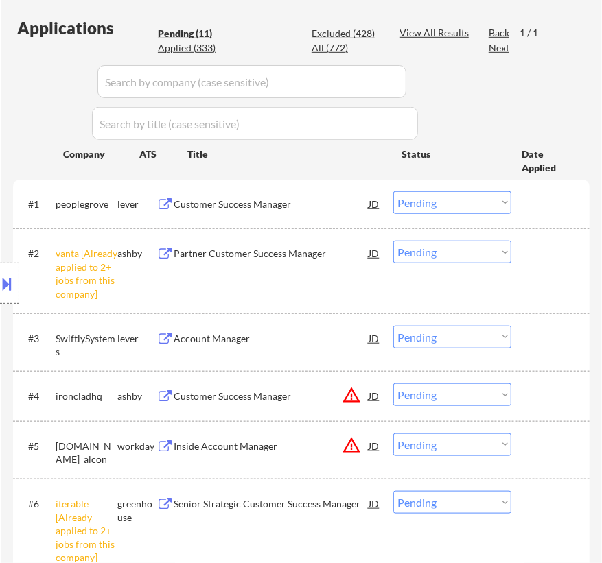
click at [492, 259] on select "Choose an option... Pending Applied Excluded (Questions) Excluded (Expired) Exc…" at bounding box center [452, 252] width 118 height 23
click at [393, 241] on select "Choose an option... Pending Applied Excluded (Questions) Excluded (Expired) Exc…" at bounding box center [452, 252] width 118 height 23
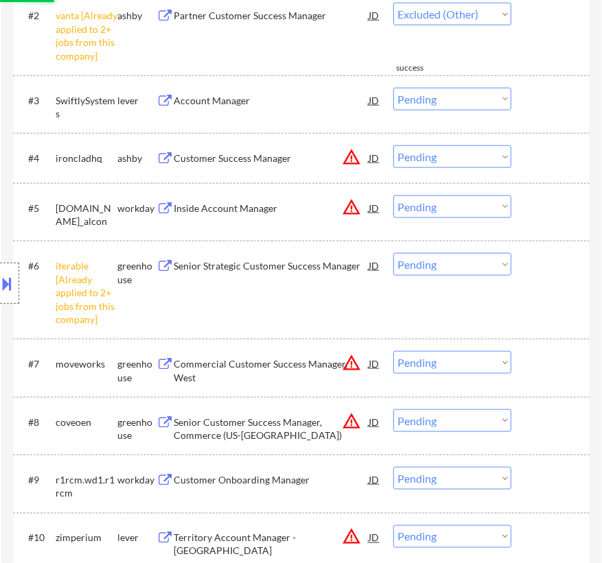
scroll to position [624, 0]
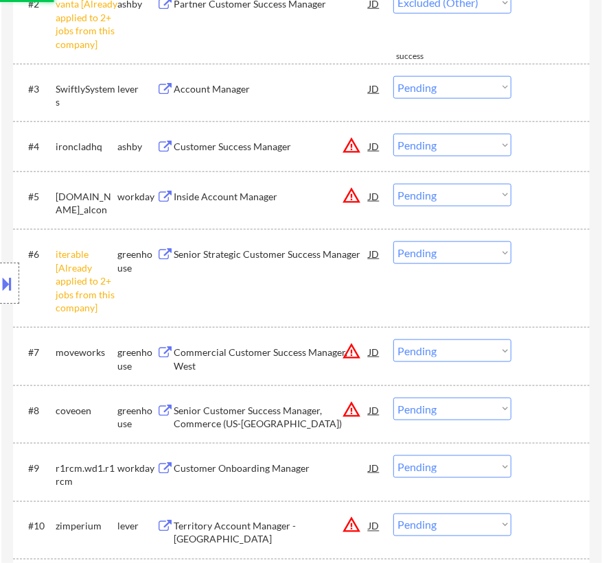
select select ""pending""
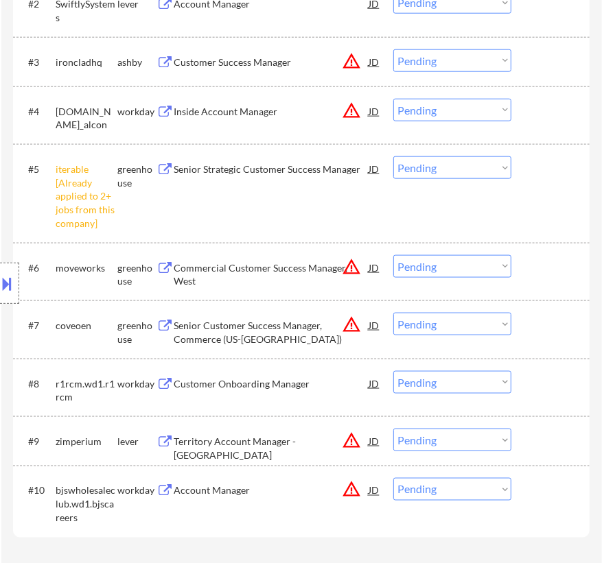
click at [501, 167] on select "Choose an option... Pending Applied Excluded (Questions) Excluded (Expired) Exc…" at bounding box center [452, 167] width 118 height 23
click at [393, 156] on select "Choose an option... Pending Applied Excluded (Questions) Excluded (Expired) Exc…" at bounding box center [452, 167] width 118 height 23
select select ""pending""
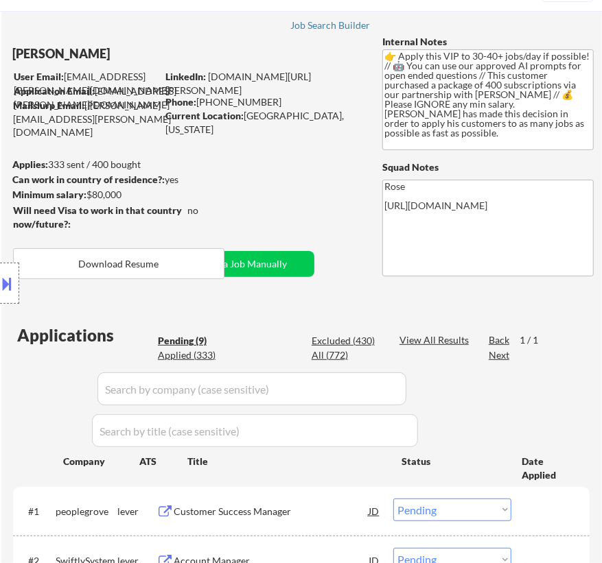
scroll to position [0, 0]
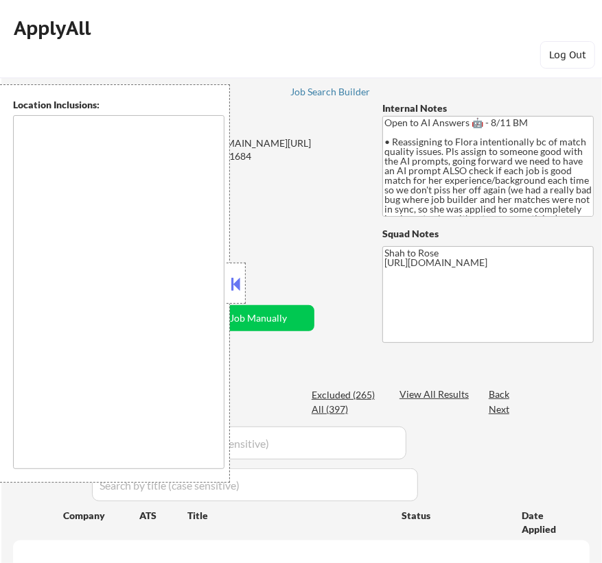
select select ""pending""
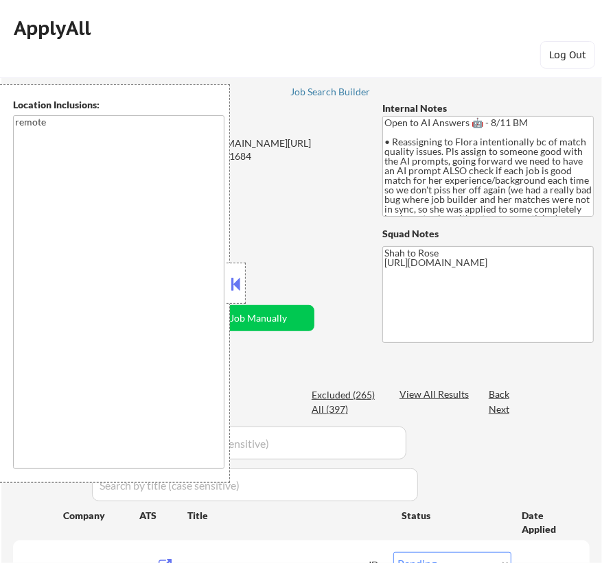
type textarea "remote"
click at [239, 281] on button at bounding box center [236, 284] width 15 height 21
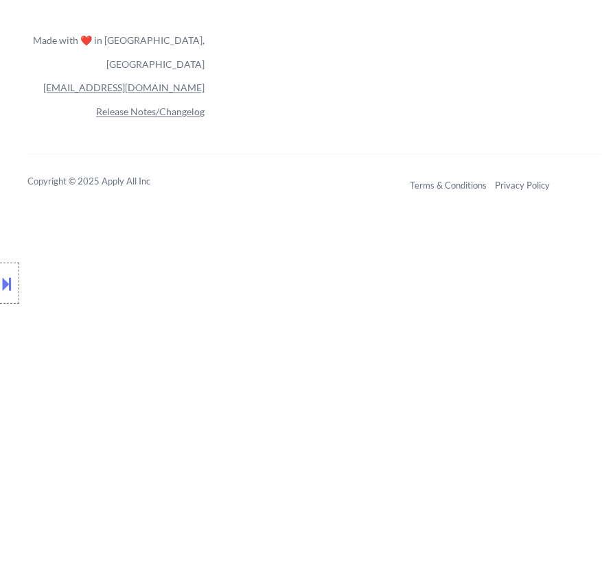
scroll to position [873, 0]
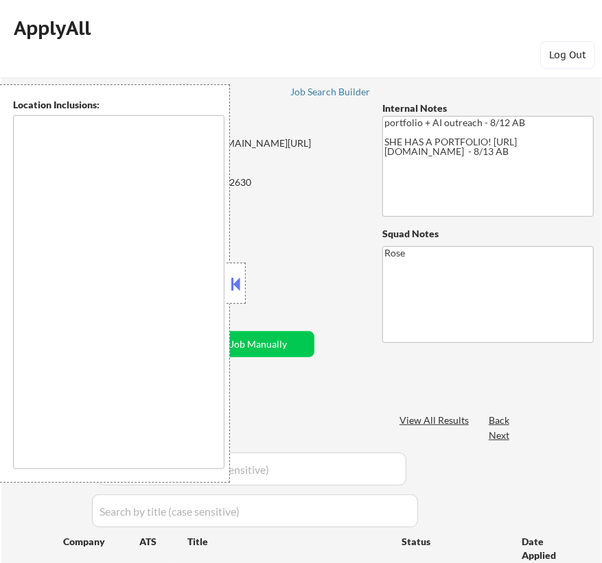
select select ""pending""
type textarea "[GEOGRAPHIC_DATA], [GEOGRAPHIC_DATA] [GEOGRAPHIC_DATA], [GEOGRAPHIC_DATA] [GEOG…"
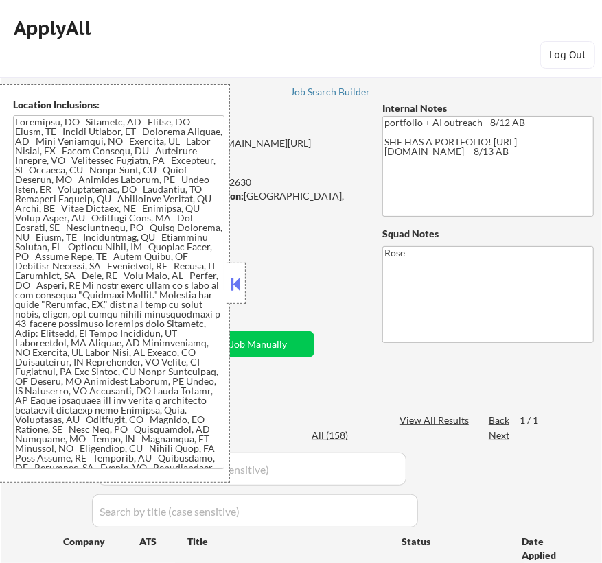
click at [238, 290] on button at bounding box center [236, 284] width 15 height 21
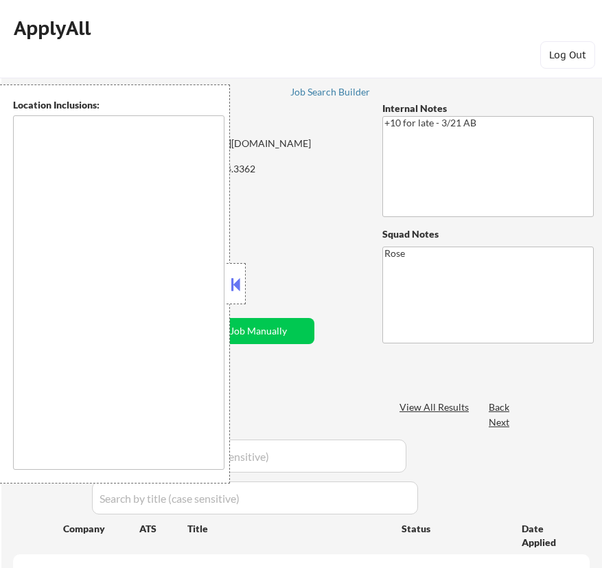
type textarea "[GEOGRAPHIC_DATA], [GEOGRAPHIC_DATA] [GEOGRAPHIC_DATA], [GEOGRAPHIC_DATA] [GEOG…"
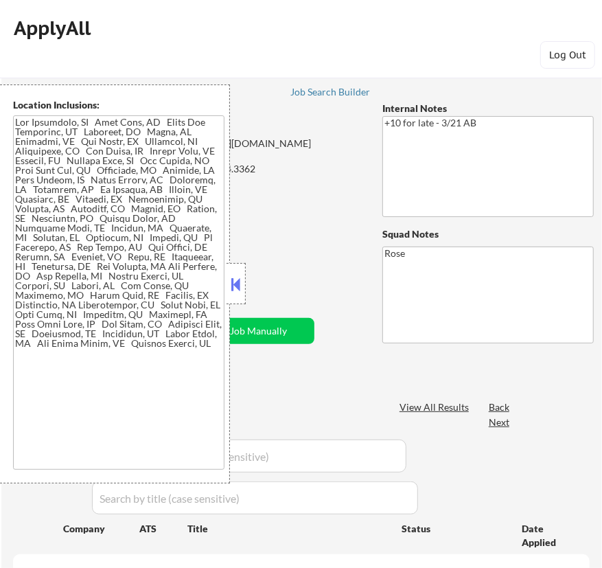
select select ""pending""
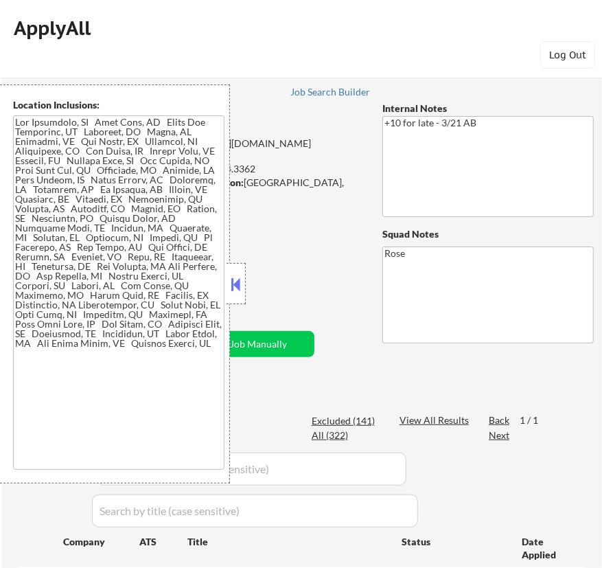
click at [237, 285] on button at bounding box center [236, 284] width 15 height 21
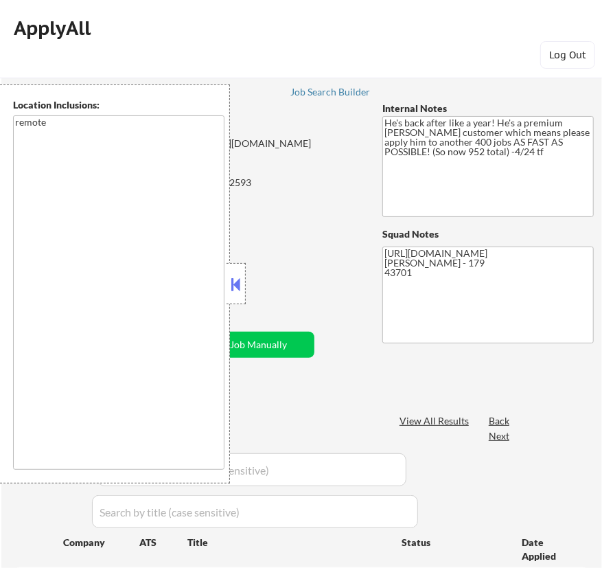
select select ""pending""
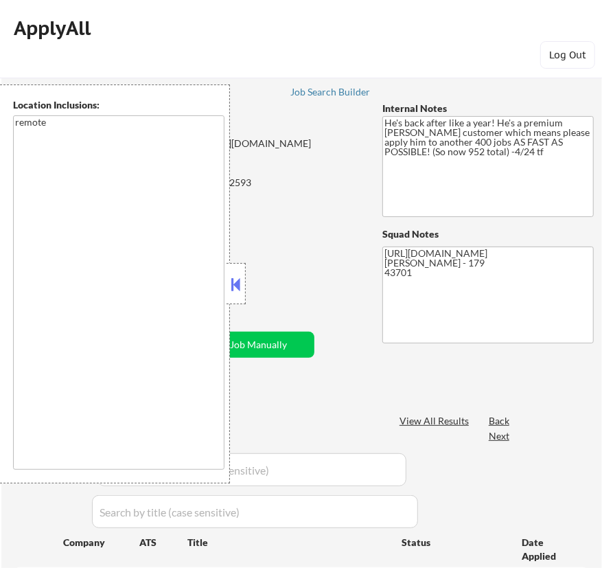
select select ""pending""
click at [239, 283] on button at bounding box center [236, 284] width 15 height 21
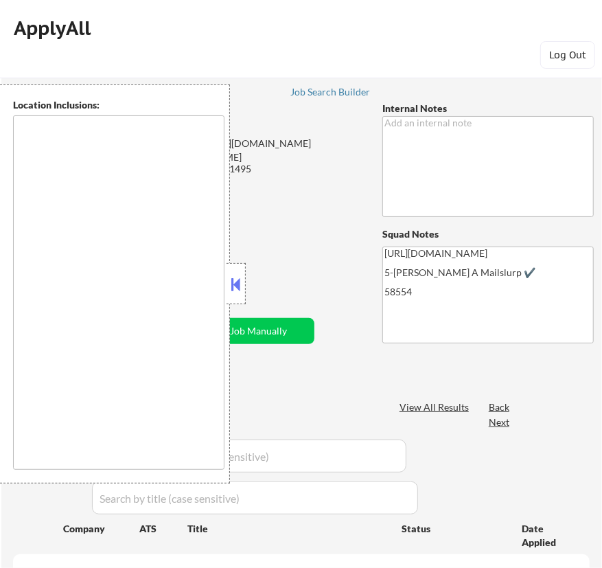
select select ""pending""
type textarea "remote"
click at [239, 281] on button at bounding box center [236, 284] width 15 height 21
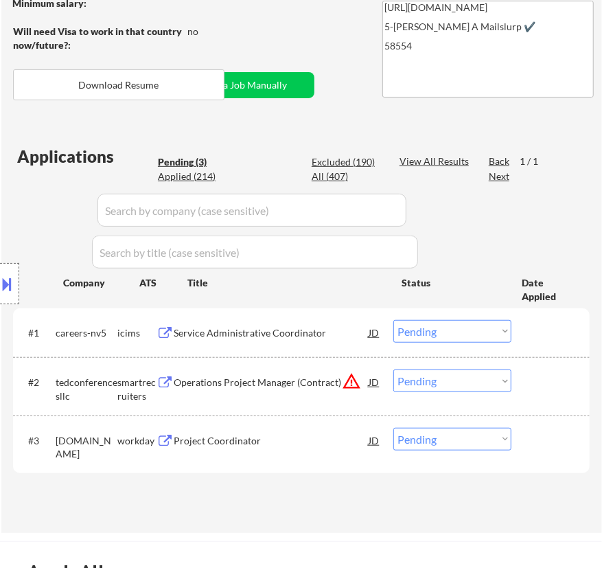
scroll to position [249, 0]
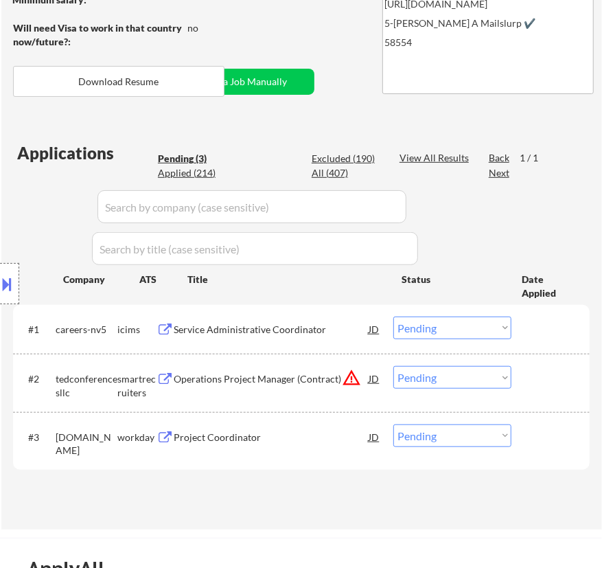
click at [331, 323] on div "Service Administrative Coordinator" at bounding box center [271, 330] width 195 height 14
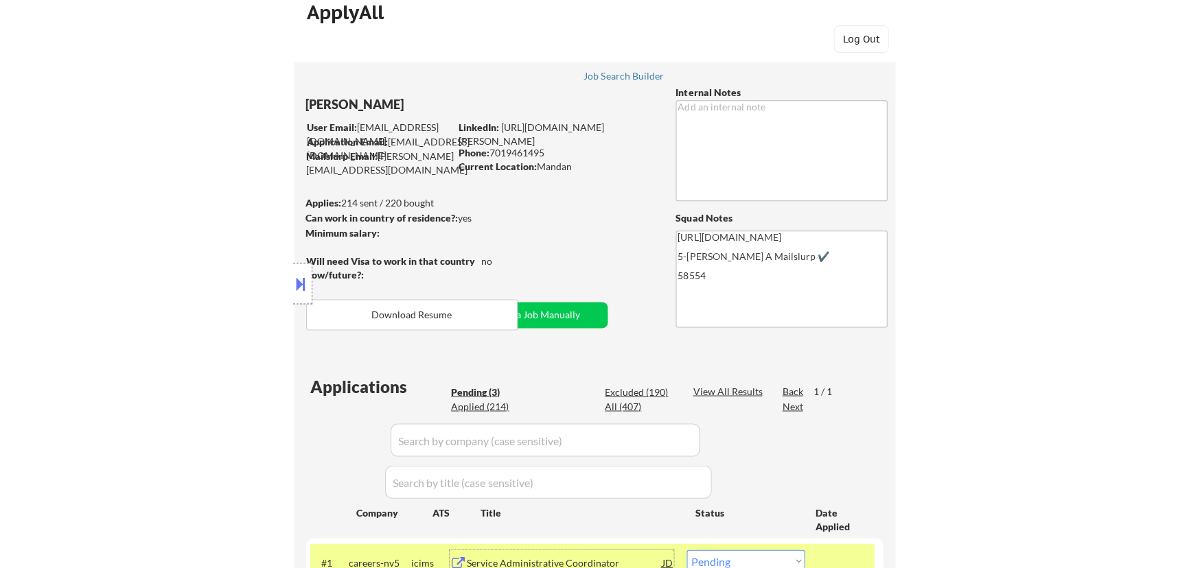
scroll to position [0, 0]
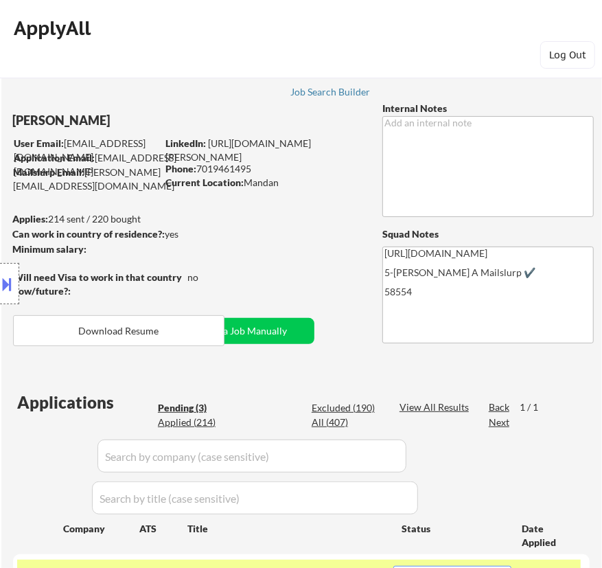
drag, startPoint x: 93, startPoint y: 119, endPoint x: 10, endPoint y: 119, distance: 83.0
click at [10, 119] on div "Location Inclusions: remote" at bounding box center [123, 283] width 246 height 399
select select ""pending""
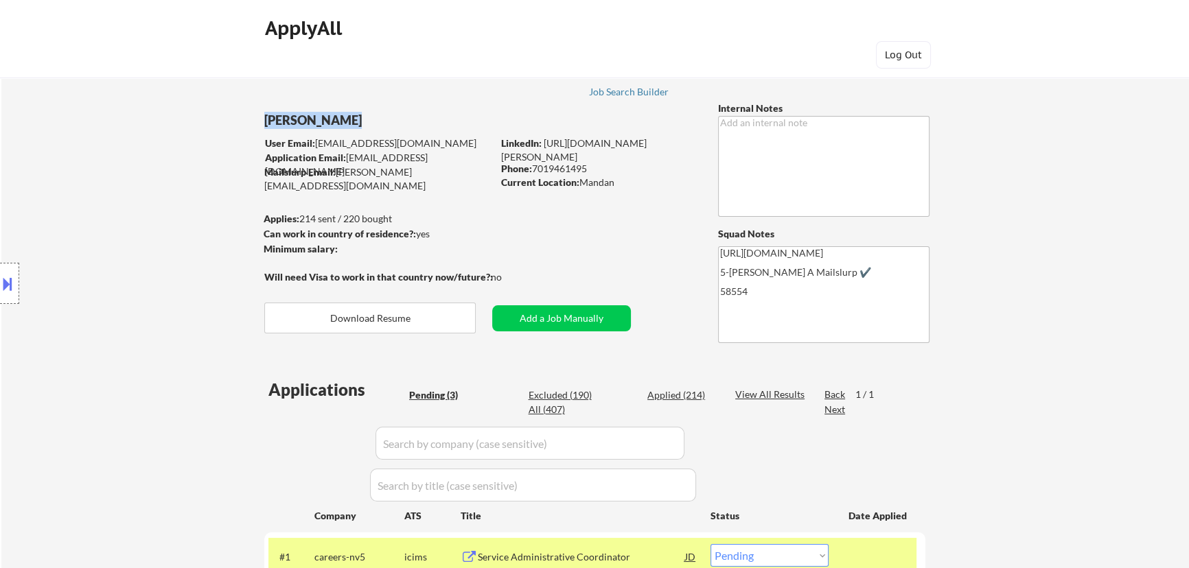
drag, startPoint x: 314, startPoint y: 119, endPoint x: 258, endPoint y: 128, distance: 57.0
click at [258, 127] on div "← Return to /applysquad Mailslurp Inbox Job Search Builder Alanah Ruffin User E…" at bounding box center [595, 397] width 685 height 684
copy div "Alanah Ruffin"
click at [9, 284] on button at bounding box center [7, 283] width 15 height 23
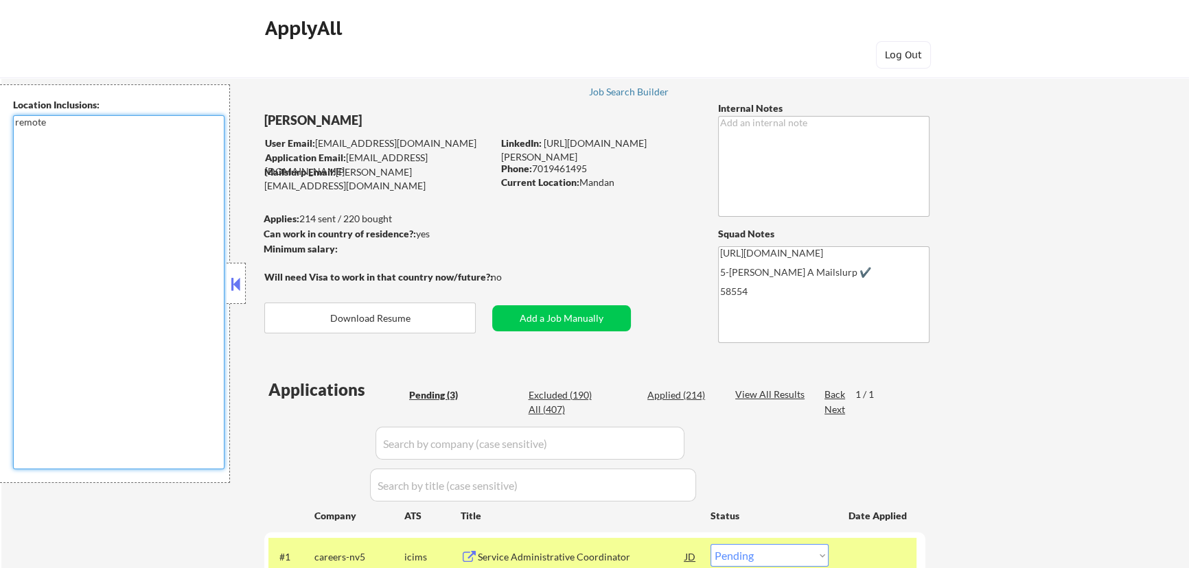
click at [7, 124] on div "Location Inclusions: remote" at bounding box center [115, 283] width 230 height 399
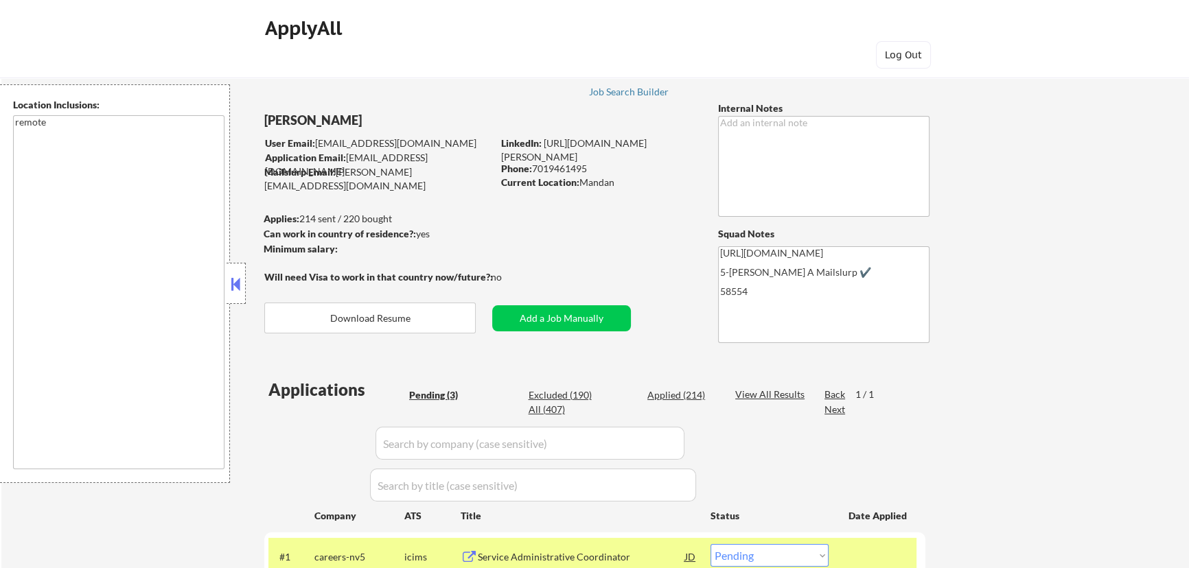
select select ""pending""
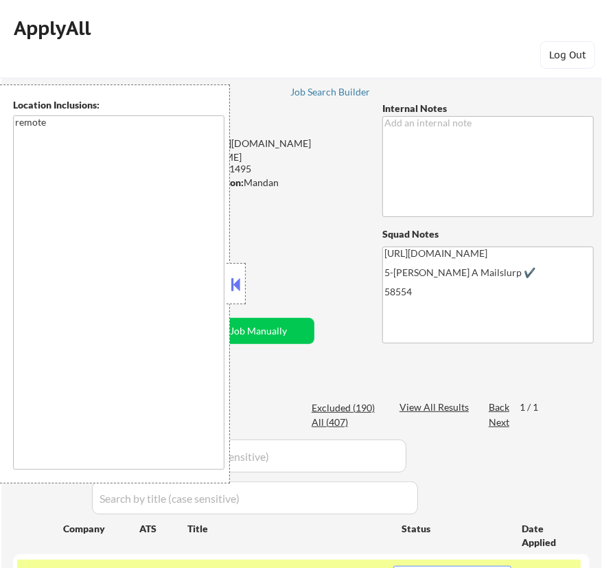
click at [236, 279] on button at bounding box center [236, 284] width 15 height 21
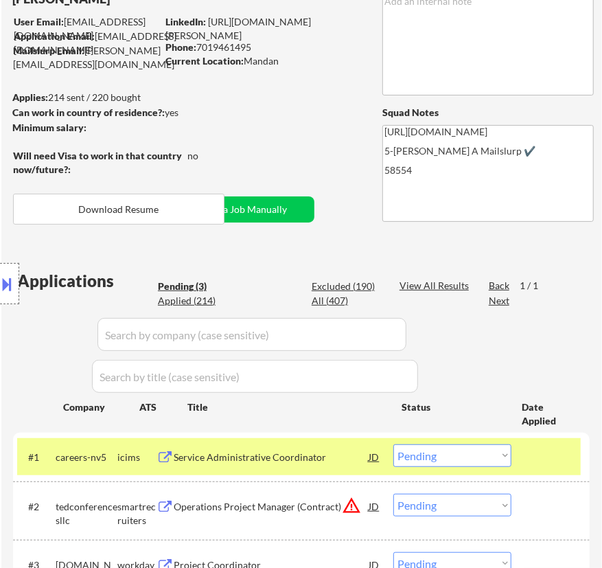
scroll to position [124, 0]
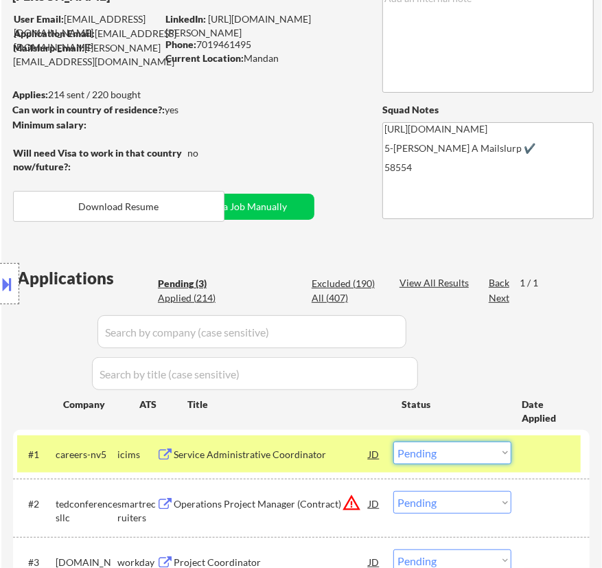
click at [467, 450] on select "Choose an option... Pending Applied Excluded (Questions) Excluded (Expired) Exc…" at bounding box center [452, 452] width 118 height 23
click at [393, 441] on select "Choose an option... Pending Applied Excluded (Questions) Excluded (Expired) Exc…" at bounding box center [452, 452] width 118 height 23
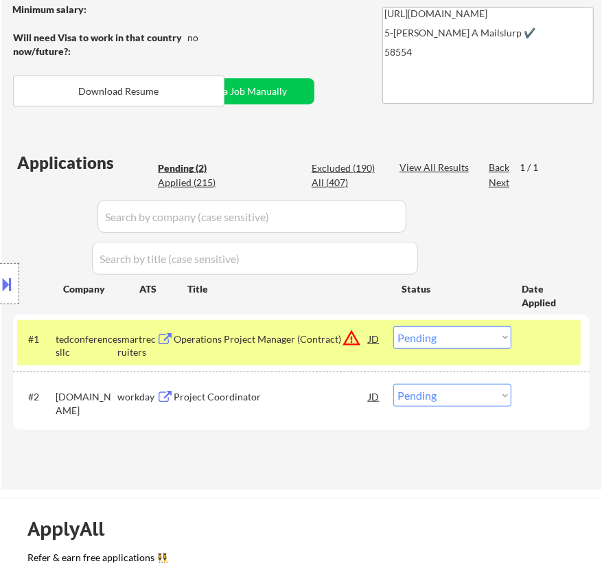
scroll to position [249, 0]
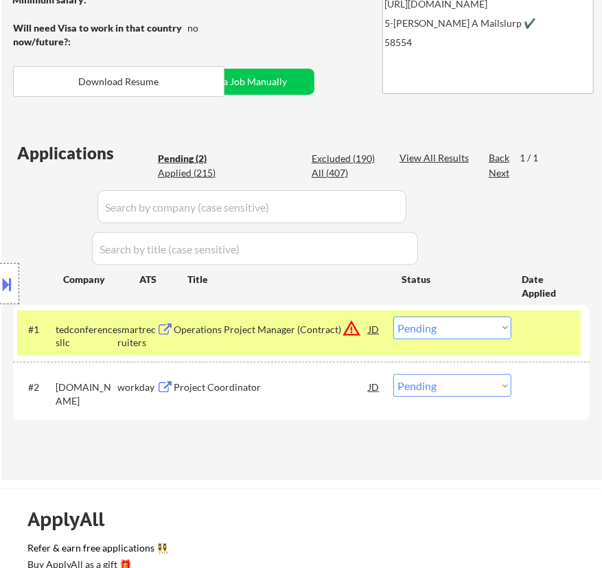
click at [305, 336] on div "Operations Project Manager (Contract)" at bounding box center [271, 328] width 195 height 25
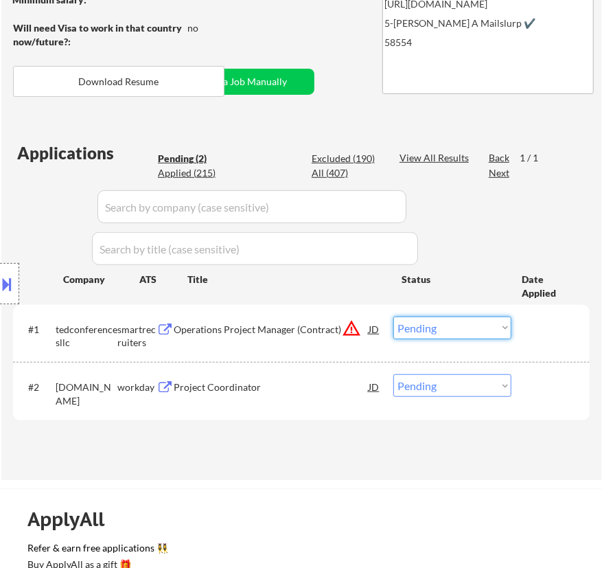
click at [457, 318] on select "Choose an option... Pending Applied Excluded (Questions) Excluded (Expired) Exc…" at bounding box center [452, 327] width 118 height 23
click at [393, 316] on select "Choose an option... Pending Applied Excluded (Questions) Excluded (Expired) Exc…" at bounding box center [452, 327] width 118 height 23
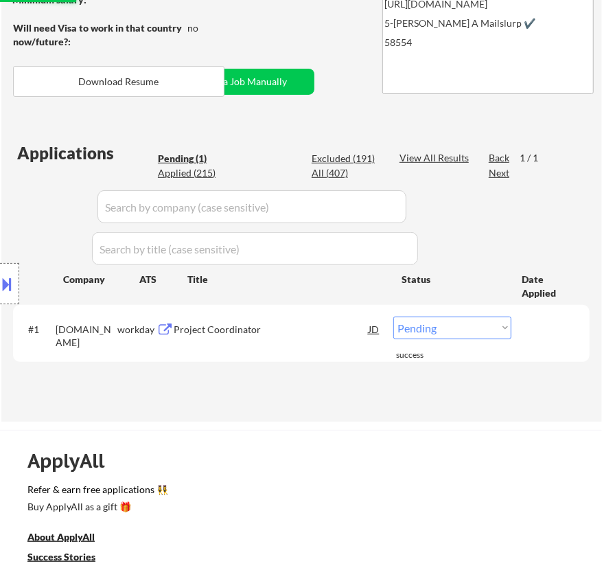
click at [305, 338] on div "Project Coordinator" at bounding box center [271, 328] width 195 height 25
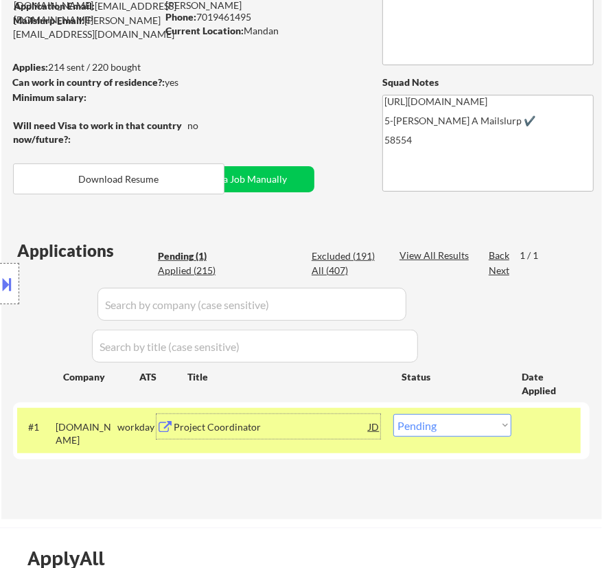
scroll to position [124, 0]
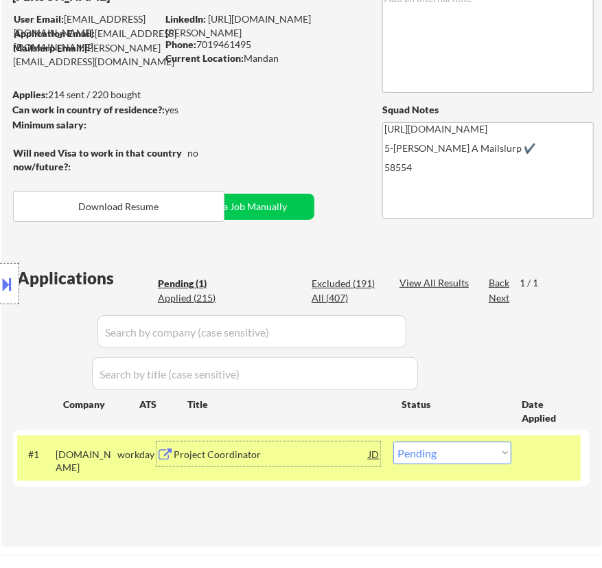
click at [426, 451] on select "Choose an option... Pending Applied Excluded (Questions) Excluded (Expired) Exc…" at bounding box center [452, 452] width 118 height 23
select select ""applied""
click at [393, 441] on select "Choose an option... Pending Applied Excluded (Questions) Excluded (Expired) Exc…" at bounding box center [452, 452] width 118 height 23
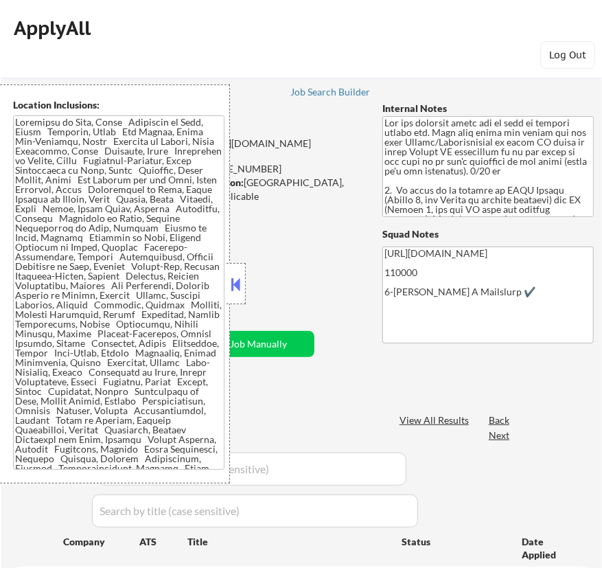
select select ""pending""
click at [232, 278] on button at bounding box center [236, 284] width 15 height 21
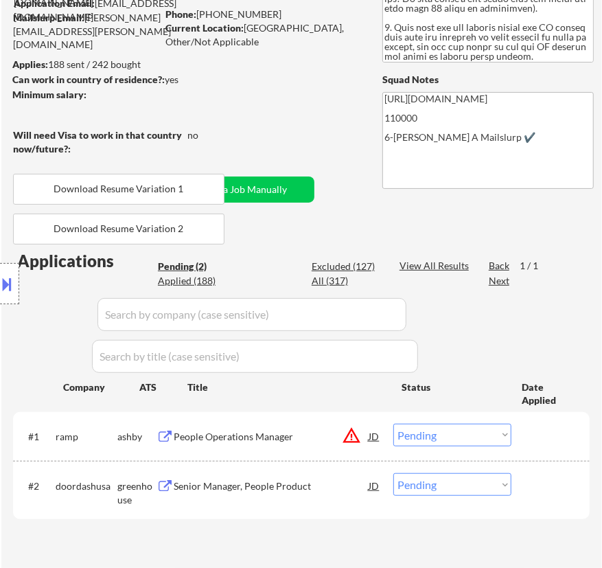
scroll to position [124, 0]
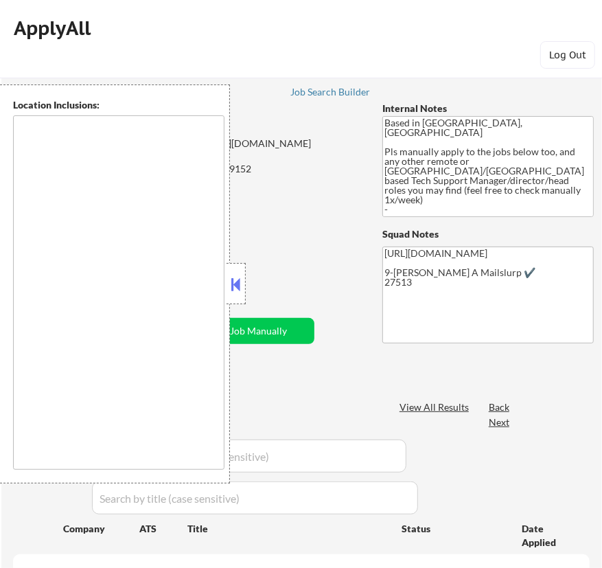
type textarea "[GEOGRAPHIC_DATA], [GEOGRAPHIC_DATA] [GEOGRAPHIC_DATA], [GEOGRAPHIC_DATA] [GEOG…"
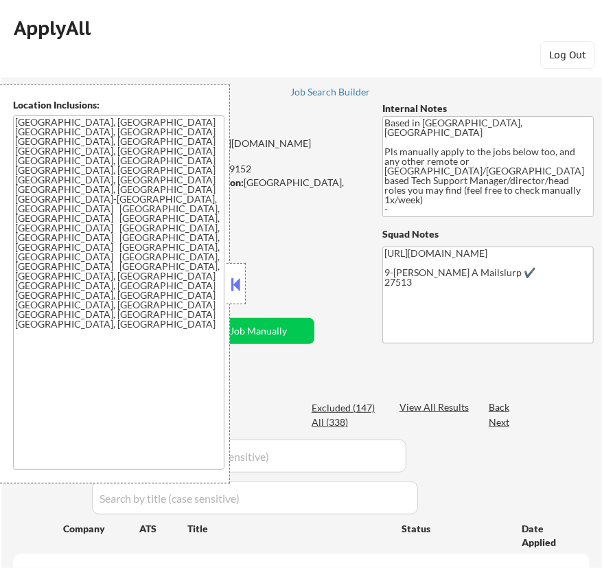
select select ""pending""
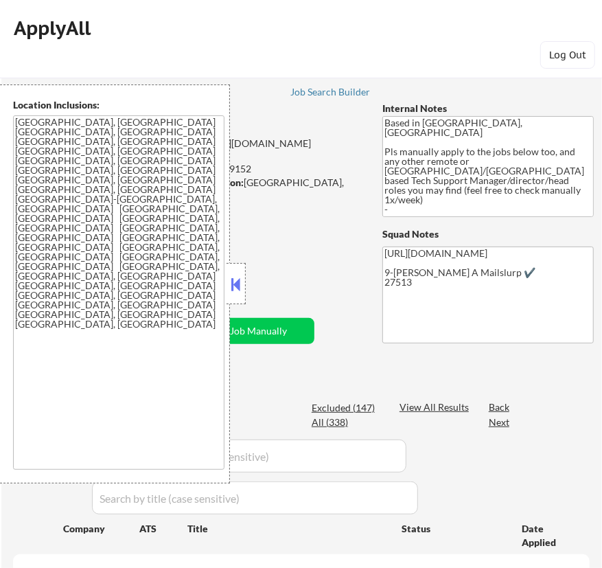
select select ""pending""
click at [235, 283] on button at bounding box center [236, 284] width 15 height 21
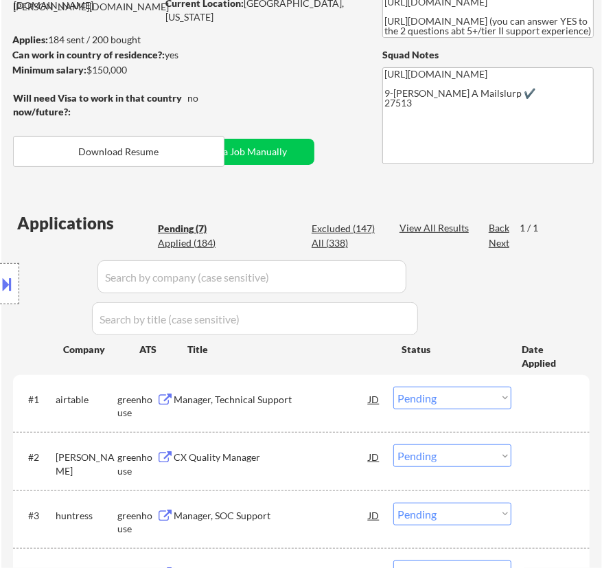
scroll to position [187, 0]
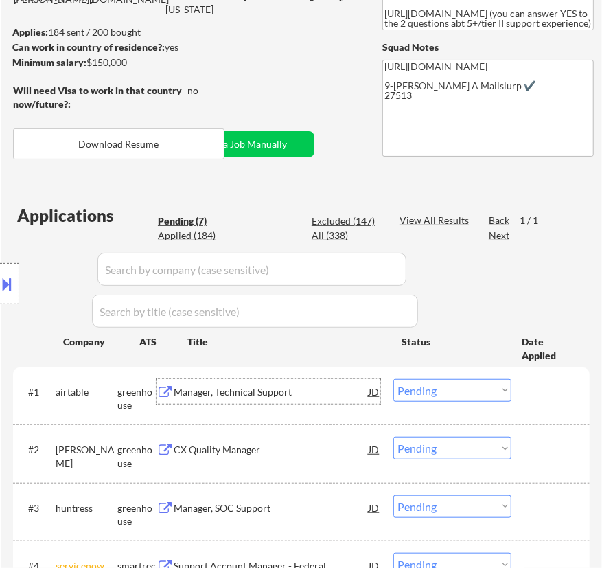
click at [317, 392] on div "Manager, Technical Support" at bounding box center [271, 392] width 195 height 14
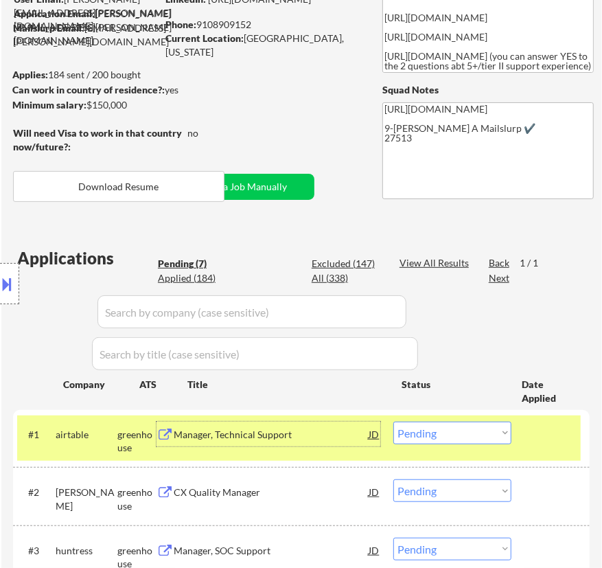
scroll to position [124, 0]
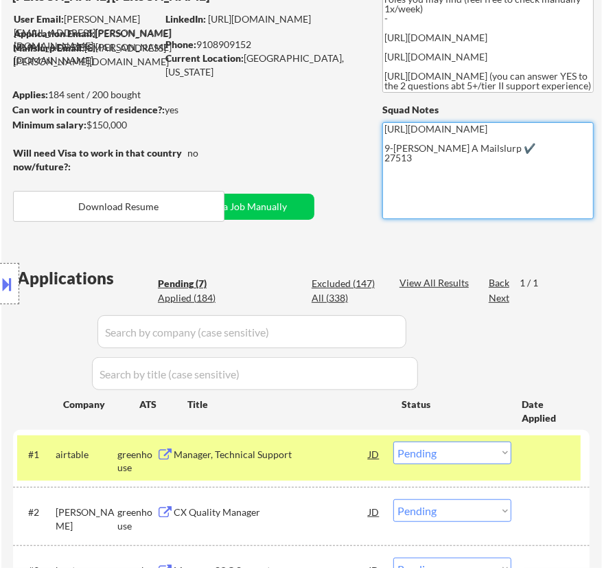
drag, startPoint x: 474, startPoint y: 148, endPoint x: 380, endPoint y: 130, distance: 95.0
click at [380, 130] on div "← Return to /applysquad Mailslurp Inbox Job Search Builder J. Ian Wilson User E…" at bounding box center [301, 423] width 601 height 985
click at [437, 450] on select "Choose an option... Pending Applied Excluded (Questions) Excluded (Expired) Exc…" at bounding box center [452, 452] width 118 height 23
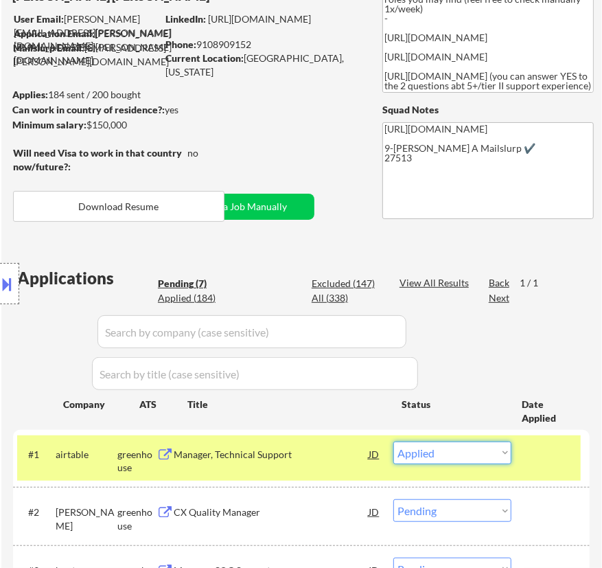
click at [393, 441] on select "Choose an option... Pending Applied Excluded (Questions) Excluded (Expired) Exc…" at bounding box center [452, 452] width 118 height 23
select select ""pending""
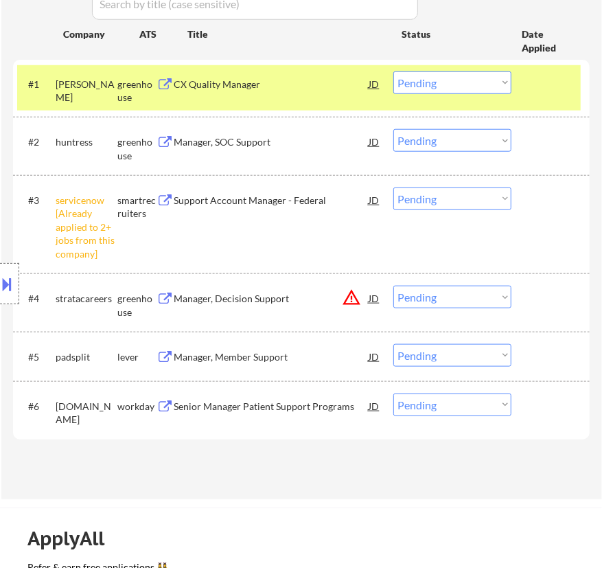
scroll to position [499, 0]
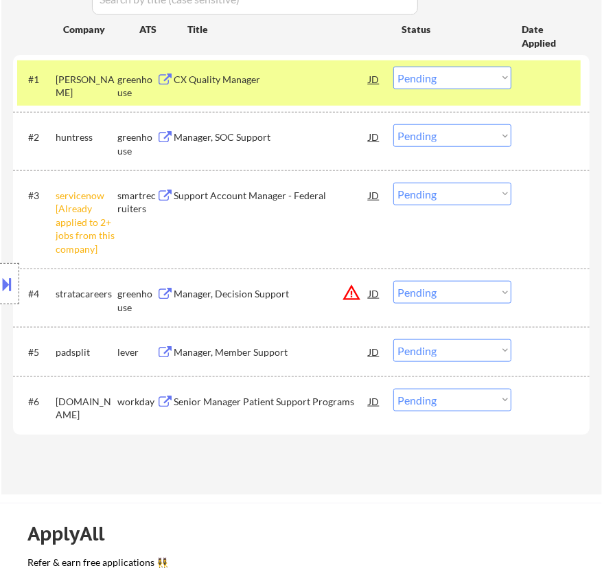
click at [442, 192] on select "Choose an option... Pending Applied Excluded (Questions) Excluded (Expired) Exc…" at bounding box center [452, 194] width 118 height 23
click at [393, 183] on select "Choose an option... Pending Applied Excluded (Questions) Excluded (Expired) Exc…" at bounding box center [452, 194] width 118 height 23
select select ""pending""
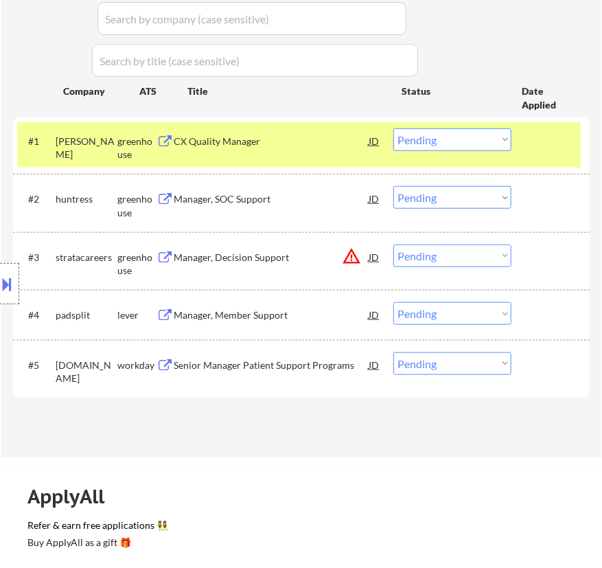
scroll to position [436, 0]
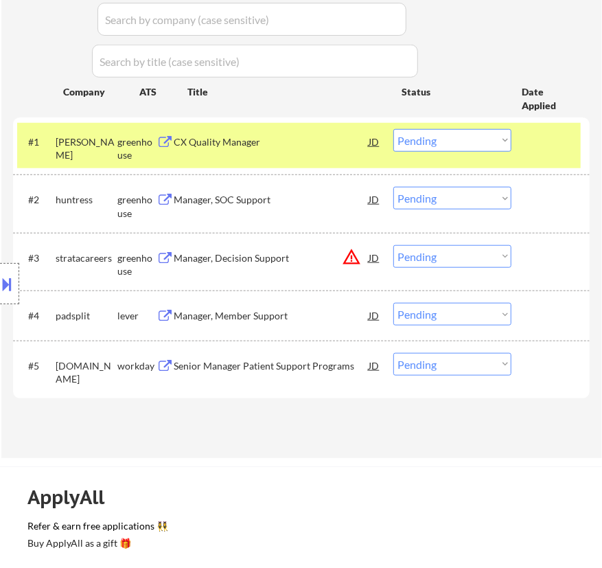
click at [283, 145] on div "CX Quality Manager" at bounding box center [271, 142] width 195 height 14
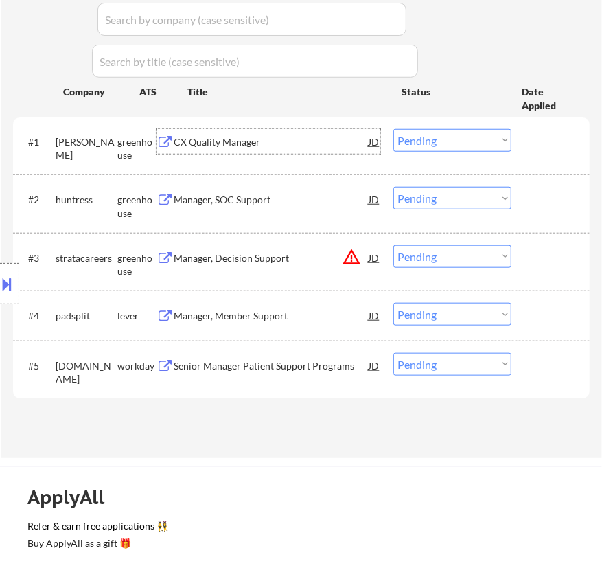
click at [424, 141] on select "Choose an option... Pending Applied Excluded (Questions) Excluded (Expired) Exc…" at bounding box center [452, 140] width 118 height 23
click at [393, 129] on select "Choose an option... Pending Applied Excluded (Questions) Excluded (Expired) Exc…" at bounding box center [452, 140] width 118 height 23
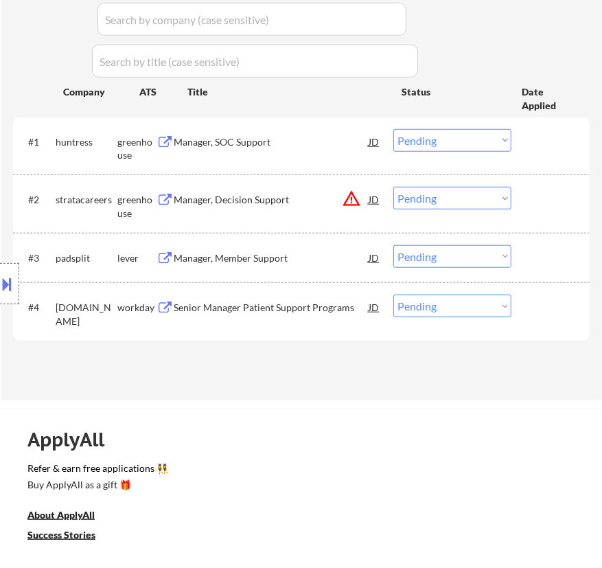
click at [331, 145] on div "Manager, SOC Support" at bounding box center [271, 142] width 195 height 14
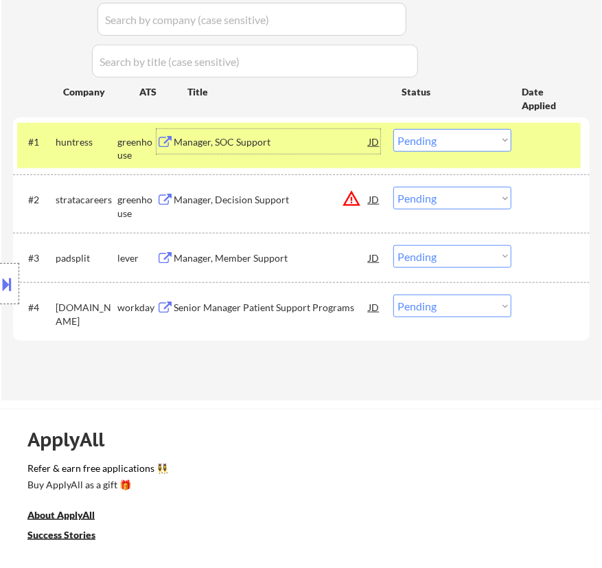
click at [457, 140] on select "Choose an option... Pending Applied Excluded (Questions) Excluded (Expired) Exc…" at bounding box center [452, 140] width 118 height 23
click at [393, 129] on select "Choose an option... Pending Applied Excluded (Questions) Excluded (Expired) Exc…" at bounding box center [452, 140] width 118 height 23
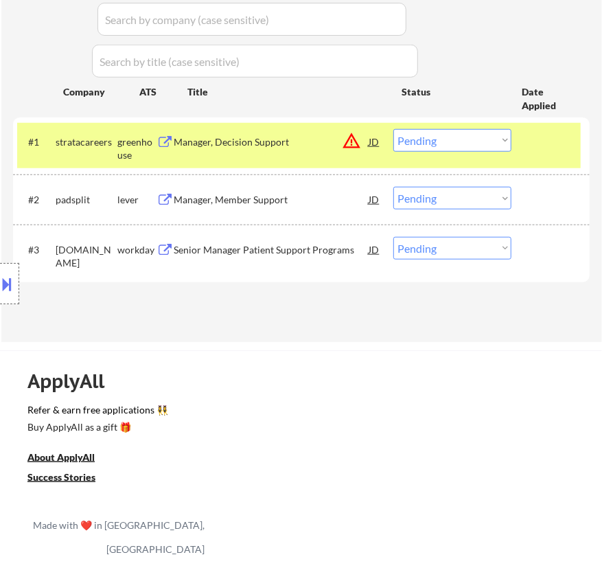
click at [318, 148] on div "Manager, Decision Support" at bounding box center [271, 142] width 195 height 14
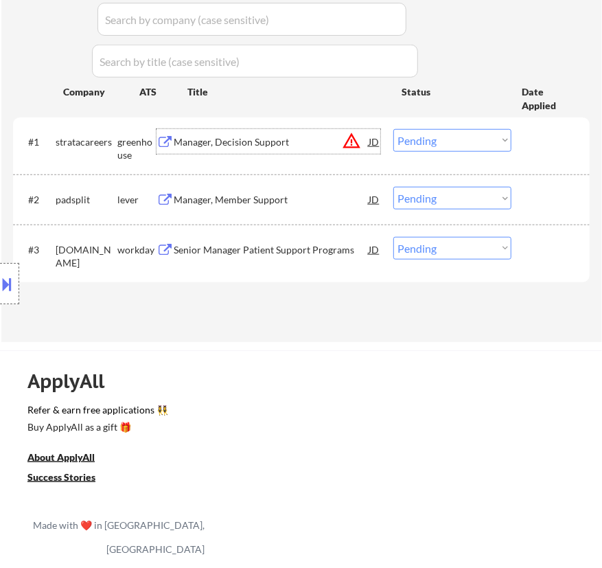
click at [457, 137] on select "Choose an option... Pending Applied Excluded (Questions) Excluded (Expired) Exc…" at bounding box center [452, 140] width 118 height 23
click at [393, 129] on select "Choose an option... Pending Applied Excluded (Questions) Excluded (Expired) Exc…" at bounding box center [452, 140] width 118 height 23
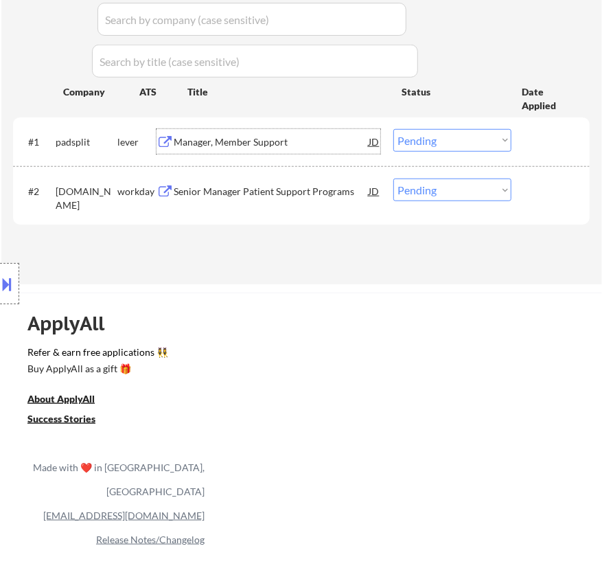
click at [308, 143] on div "Manager, Member Support" at bounding box center [271, 142] width 195 height 14
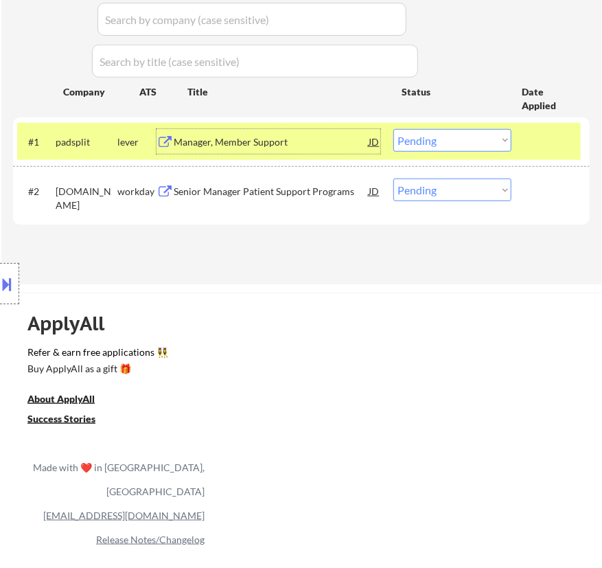
click at [456, 144] on select "Choose an option... Pending Applied Excluded (Questions) Excluded (Expired) Exc…" at bounding box center [452, 140] width 118 height 23
click at [393, 129] on select "Choose an option... Pending Applied Excluded (Questions) Excluded (Expired) Exc…" at bounding box center [452, 140] width 118 height 23
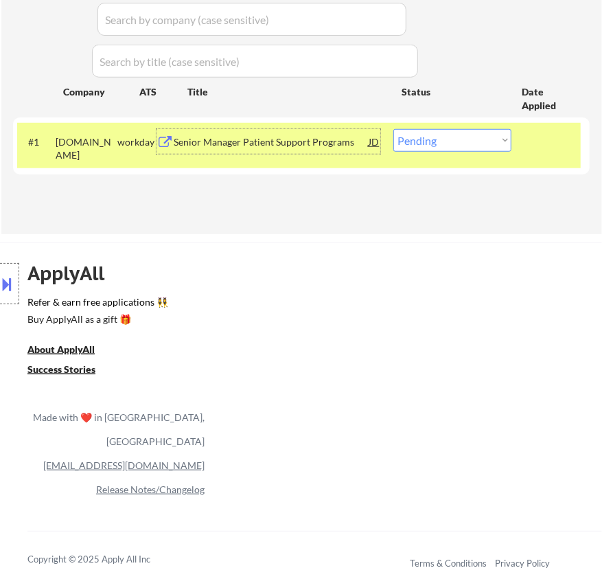
click at [350, 137] on div "Senior Manager Patient Support Programs" at bounding box center [271, 142] width 195 height 14
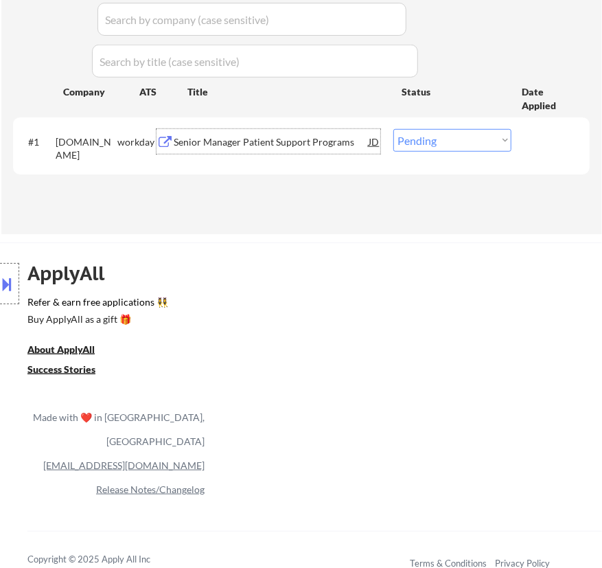
click at [459, 134] on select "Choose an option... Pending Applied Excluded (Questions) Excluded (Expired) Exc…" at bounding box center [452, 140] width 118 height 23
select select ""excluded__location_""
click at [393, 129] on select "Choose an option... Pending Applied Excluded (Questions) Excluded (Expired) Exc…" at bounding box center [452, 140] width 118 height 23
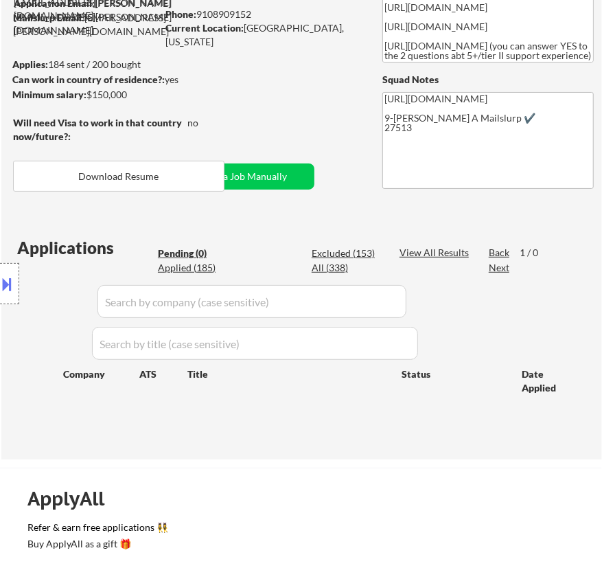
scroll to position [124, 0]
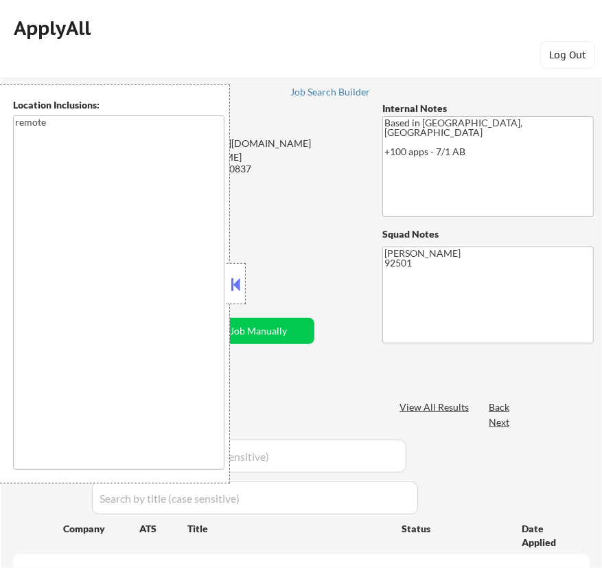
type textarea "remote"
click at [237, 283] on button at bounding box center [236, 284] width 15 height 21
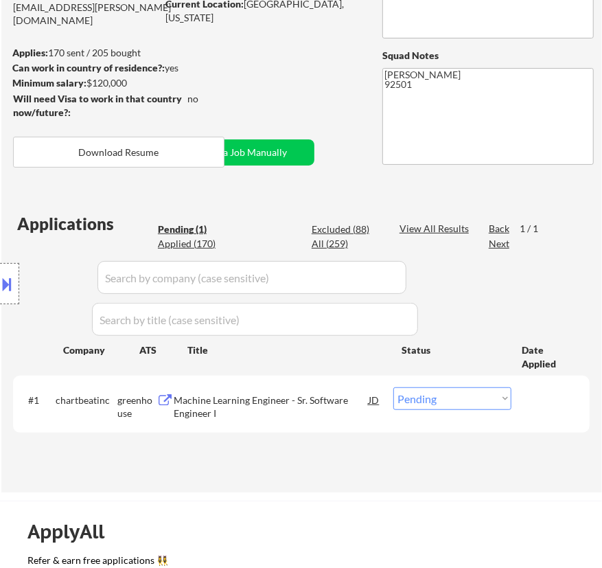
scroll to position [187, 0]
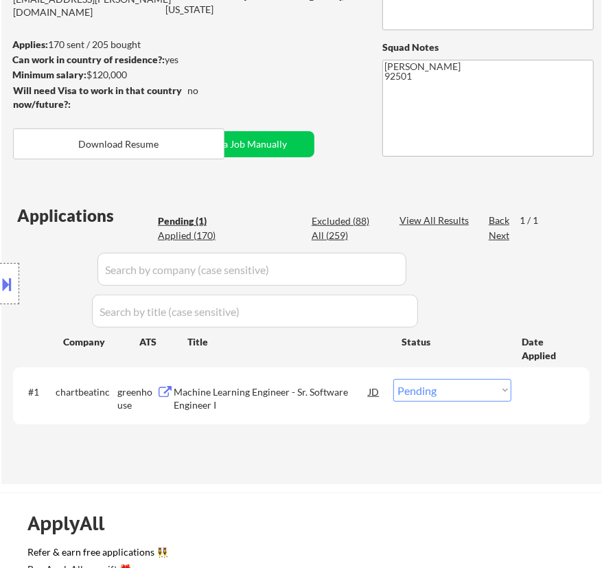
click at [288, 397] on div "Machine Learning Engineer - Sr. Software Engineer I" at bounding box center [271, 398] width 195 height 27
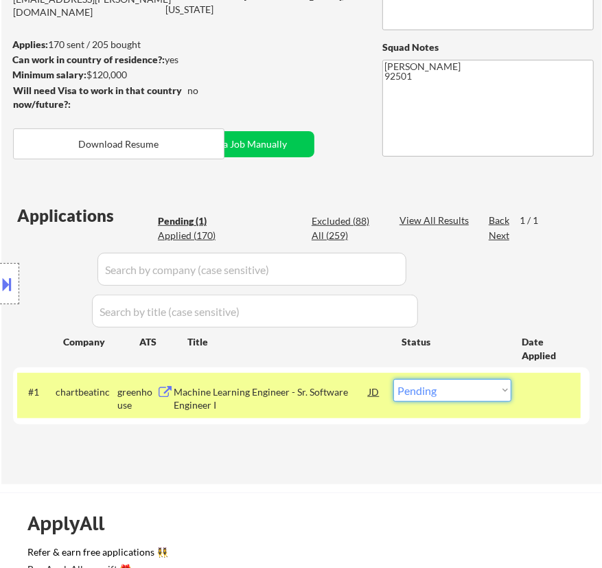
click at [439, 393] on select "Choose an option... Pending Applied Excluded (Questions) Excluded (Expired) Exc…" at bounding box center [452, 390] width 118 height 23
select select ""applied""
click at [393, 379] on select "Choose an option... Pending Applied Excluded (Questions) Excluded (Expired) Exc…" at bounding box center [452, 390] width 118 height 23
